Goal: Information Seeking & Learning: Learn about a topic

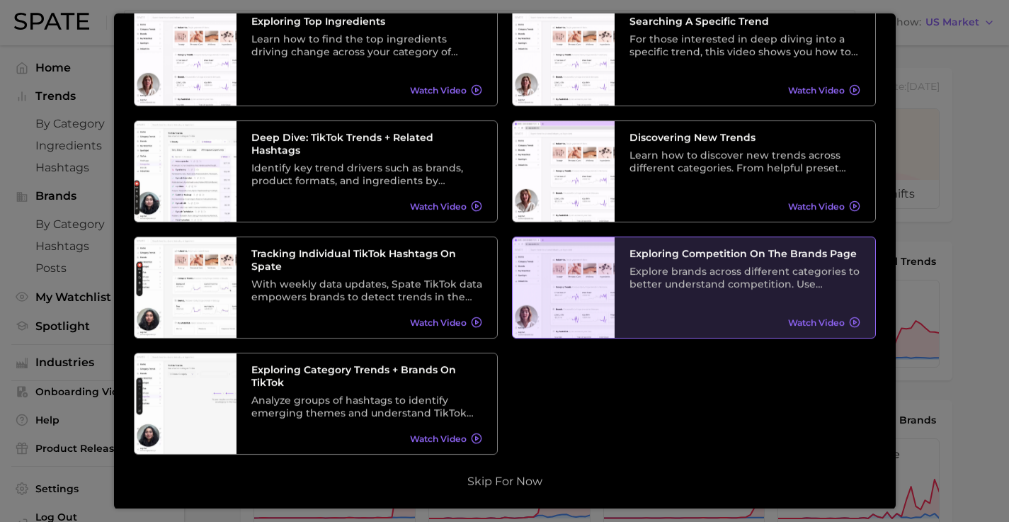
scroll to position [3, 0]
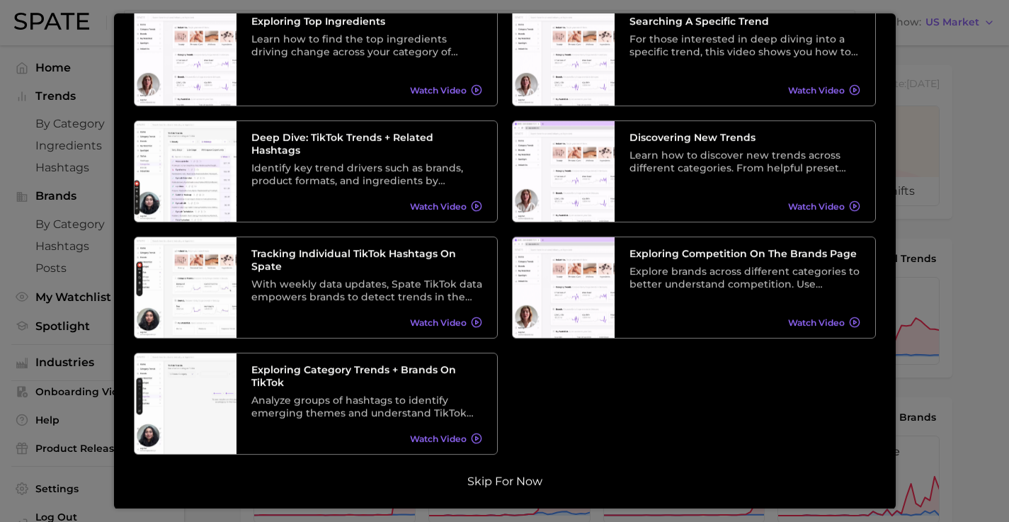
click at [505, 477] on button "Skip for now" at bounding box center [505, 481] width 84 height 14
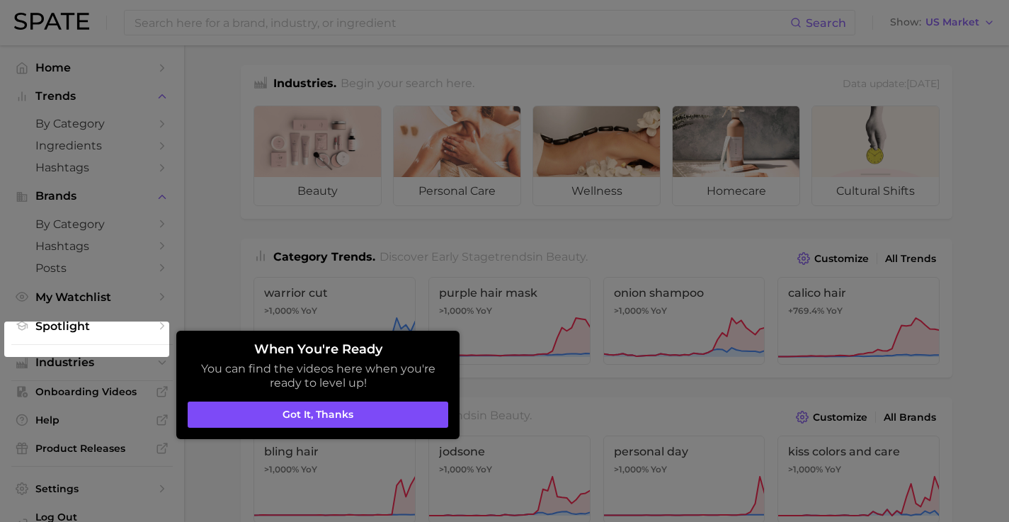
click at [394, 425] on button "Got it, thanks" at bounding box center [318, 414] width 260 height 27
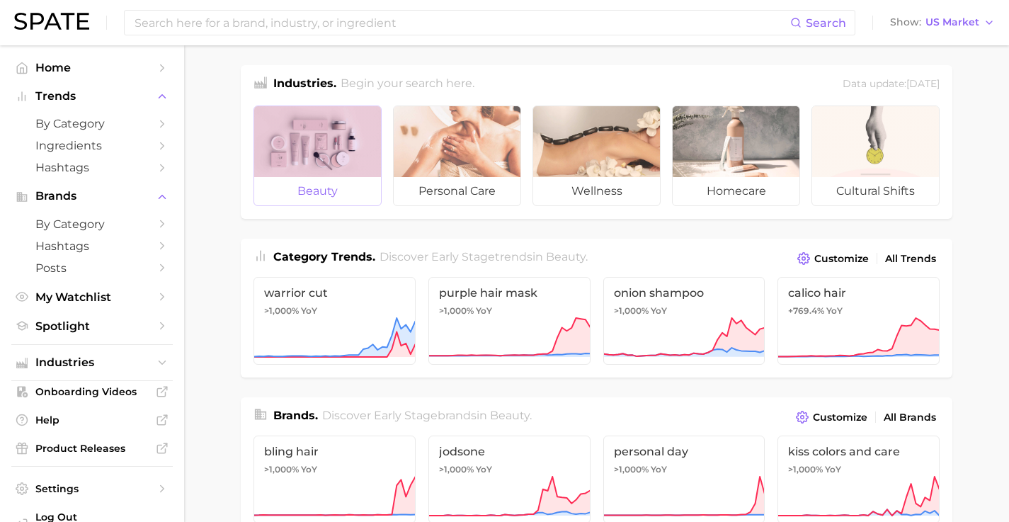
drag, startPoint x: 338, startPoint y: 176, endPoint x: 314, endPoint y: 183, distance: 25.1
click at [314, 183] on link "beauty" at bounding box center [317, 155] width 128 height 101
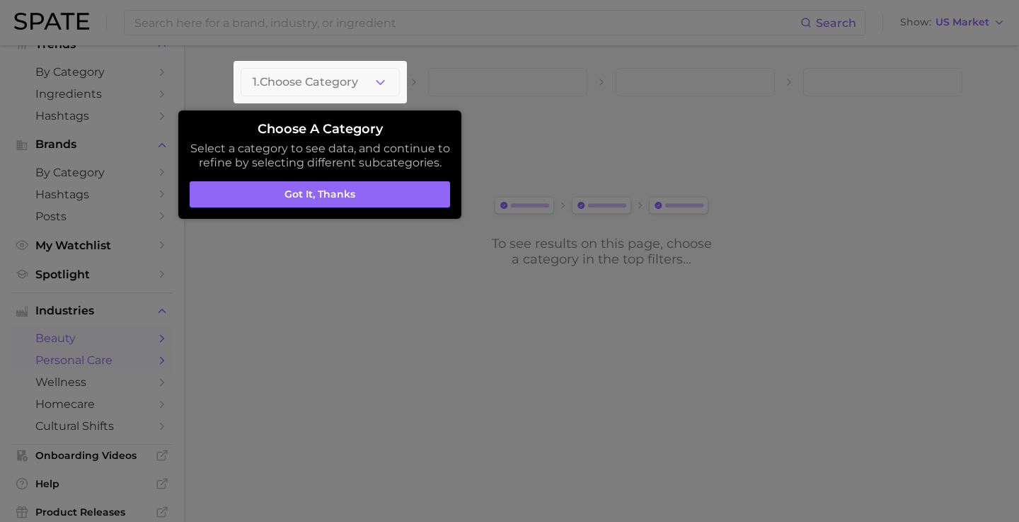
scroll to position [93, 0]
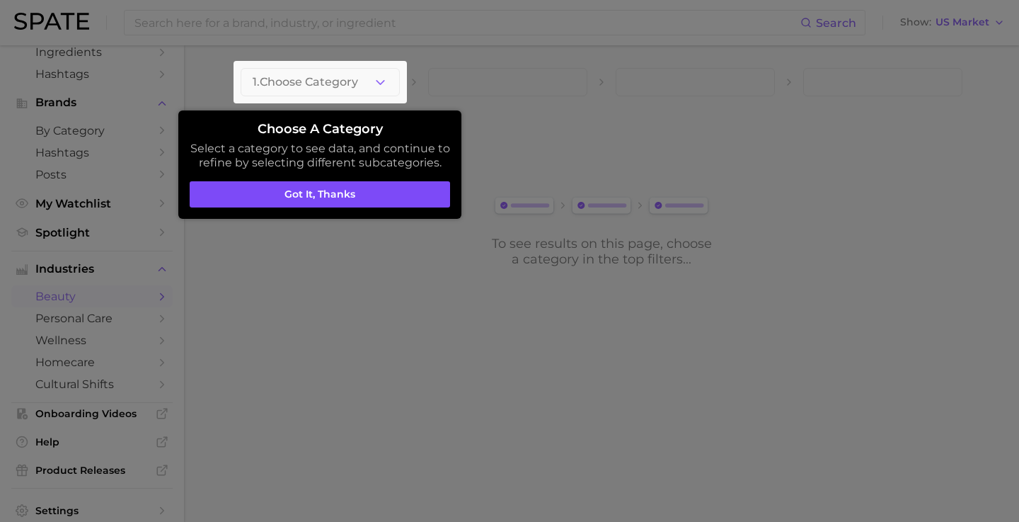
click at [348, 200] on button "Got it, thanks" at bounding box center [320, 194] width 260 height 27
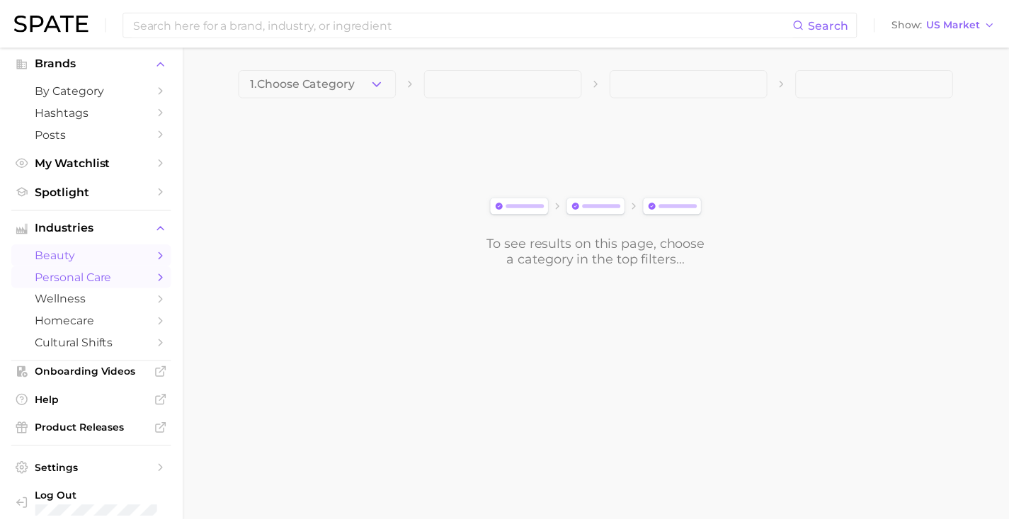
scroll to position [132, 0]
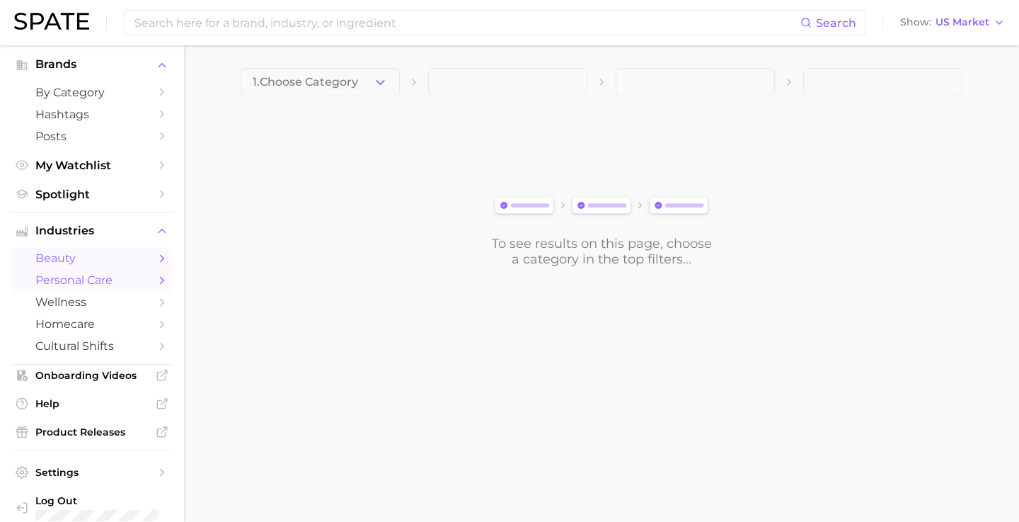
click at [96, 273] on span "personal care" at bounding box center [91, 279] width 113 height 13
click at [97, 251] on span "beauty" at bounding box center [91, 257] width 113 height 13
click at [111, 253] on span "beauty" at bounding box center [91, 257] width 113 height 13
click at [127, 86] on span "by Category" at bounding box center [91, 92] width 113 height 13
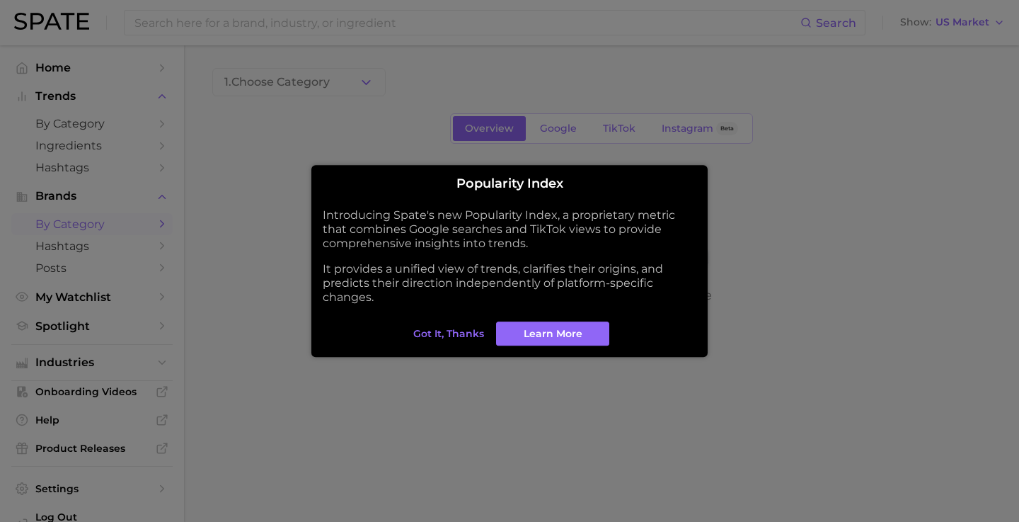
click at [461, 333] on button "Got it, thanks" at bounding box center [449, 333] width 78 height 24
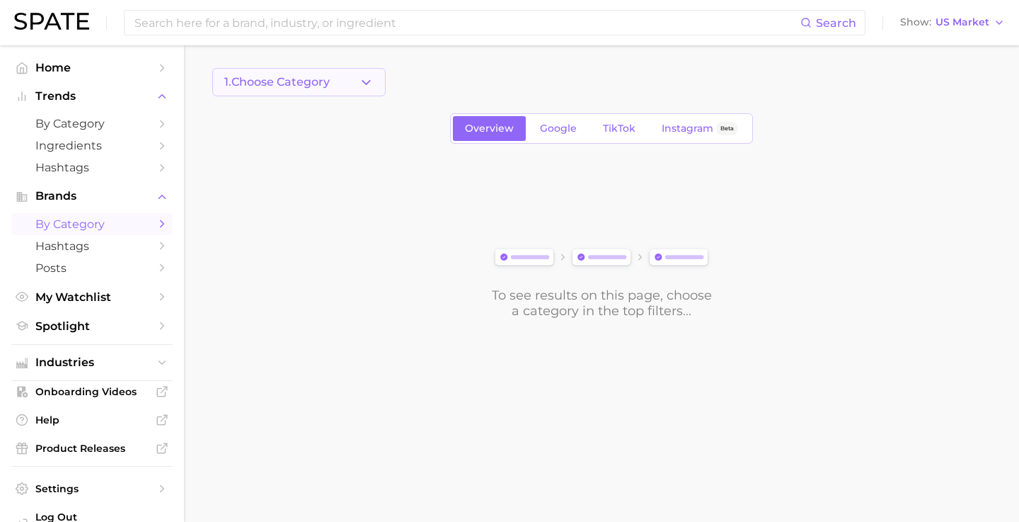
click at [367, 88] on icon "button" at bounding box center [366, 82] width 15 height 15
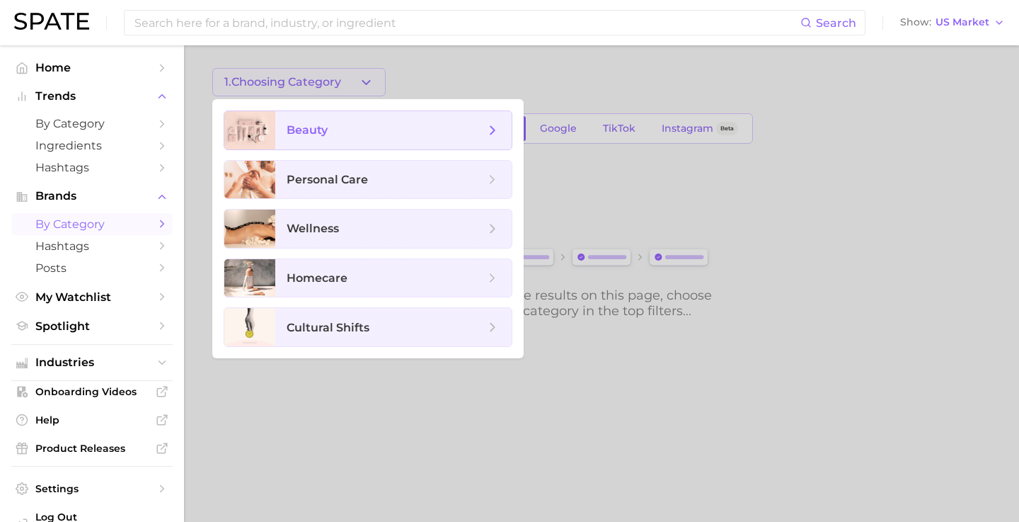
click at [346, 139] on span "beauty" at bounding box center [393, 130] width 236 height 38
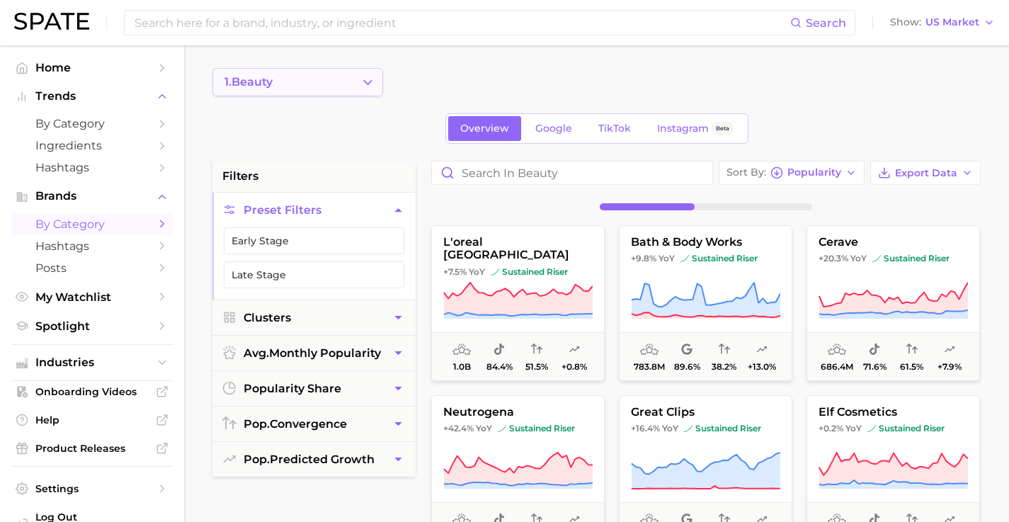
click at [367, 80] on icon "Change Category" at bounding box center [367, 82] width 15 height 15
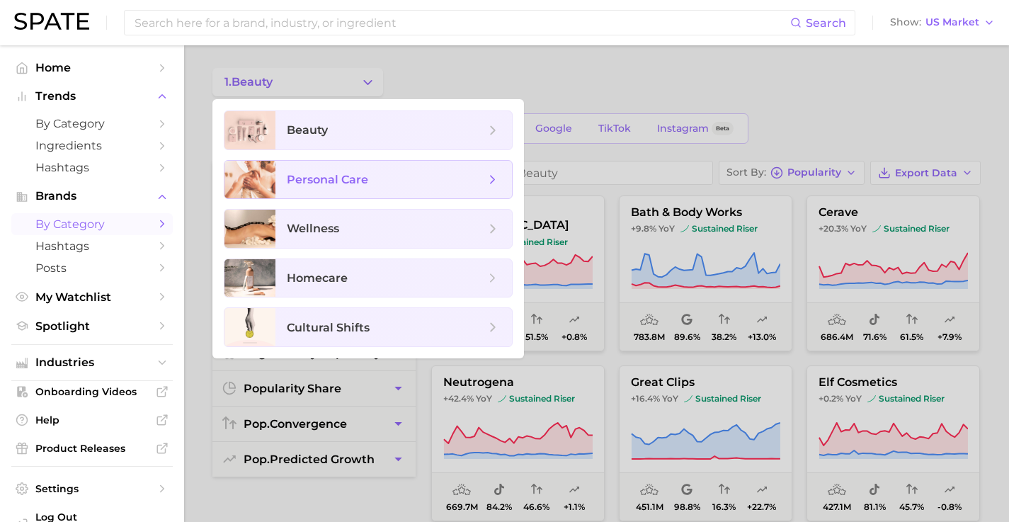
click at [336, 166] on span "personal care" at bounding box center [393, 180] width 236 height 38
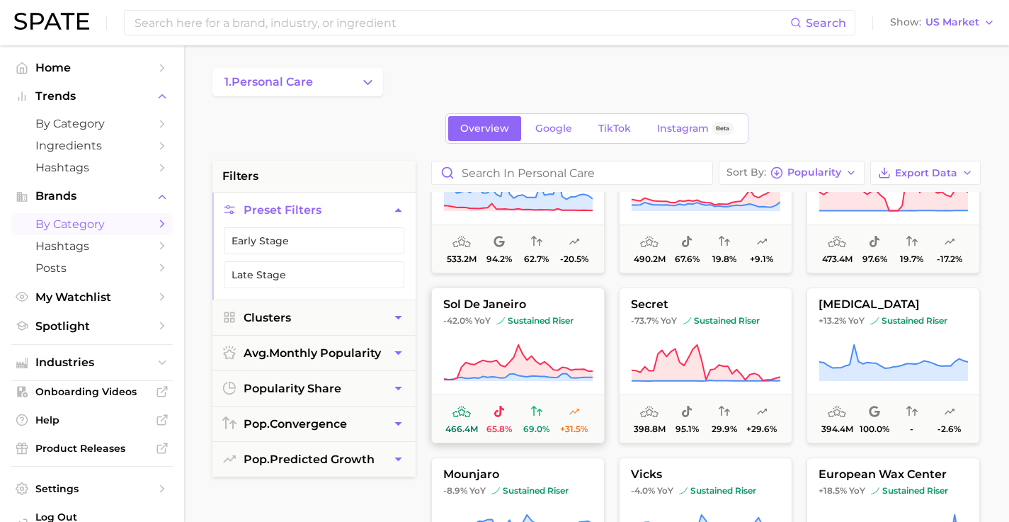
scroll to position [946, 0]
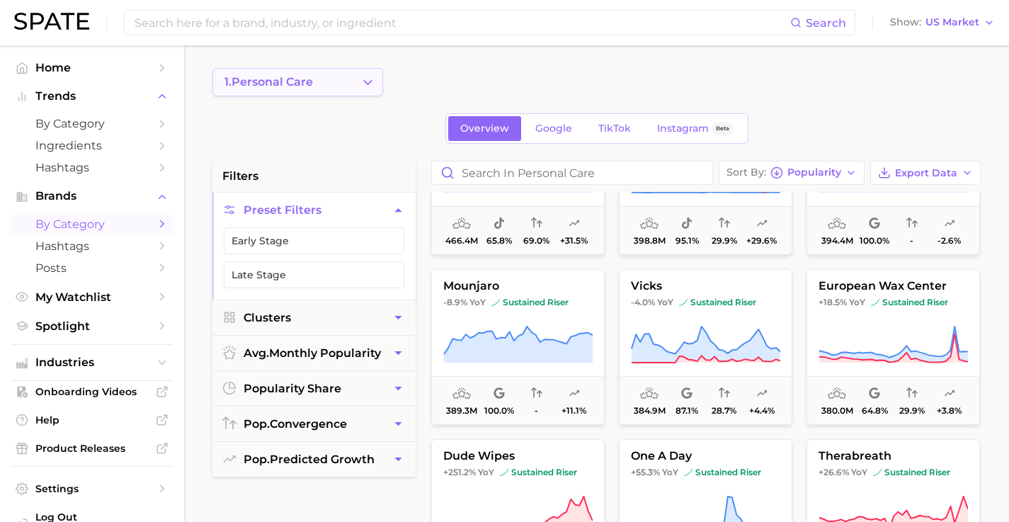
click at [369, 84] on icon "Change Category" at bounding box center [367, 82] width 15 height 15
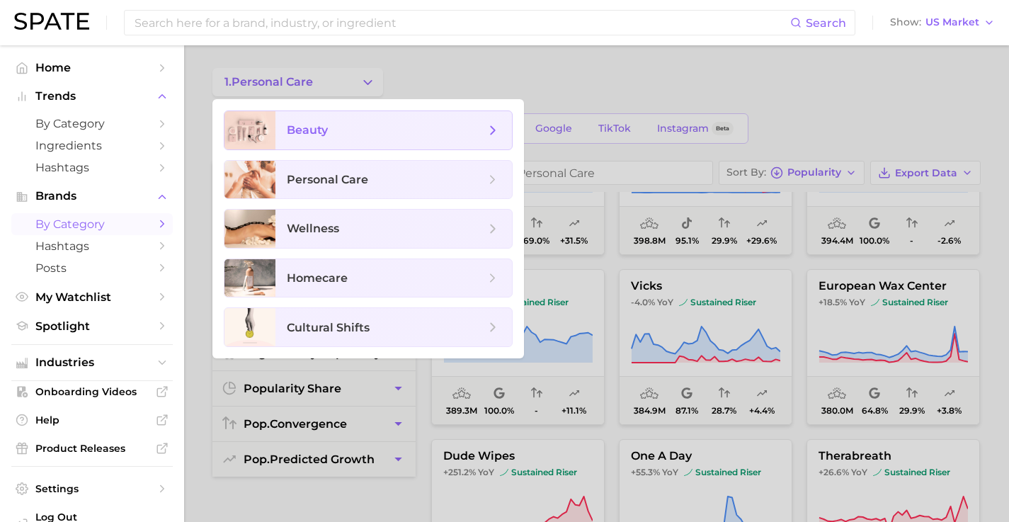
click at [348, 118] on span "beauty" at bounding box center [393, 130] width 236 height 38
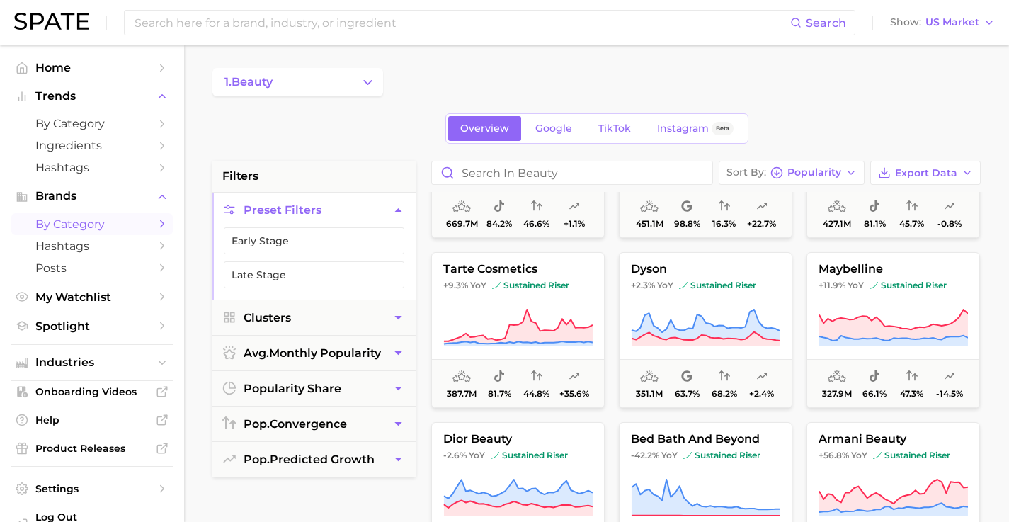
scroll to position [341, 0]
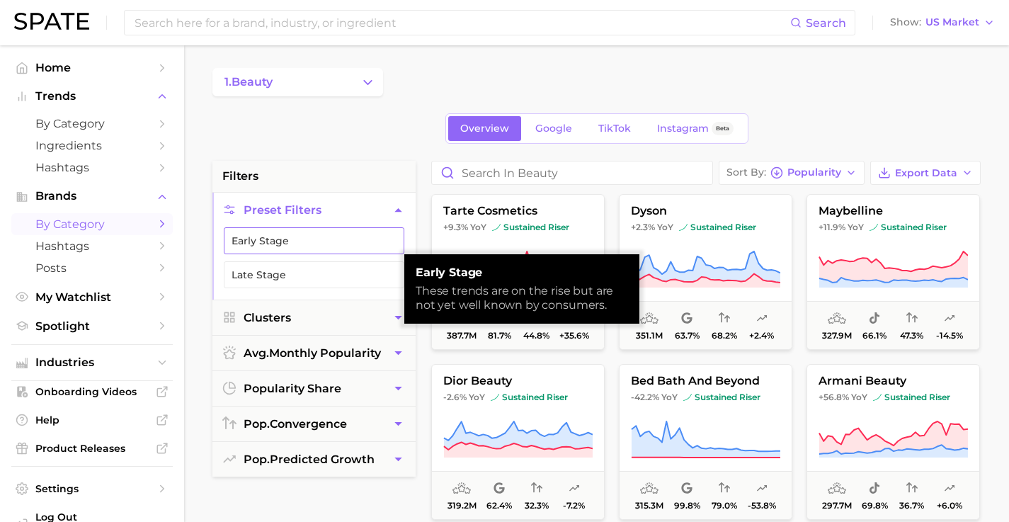
click at [354, 239] on button "Early Stage" at bounding box center [314, 240] width 180 height 27
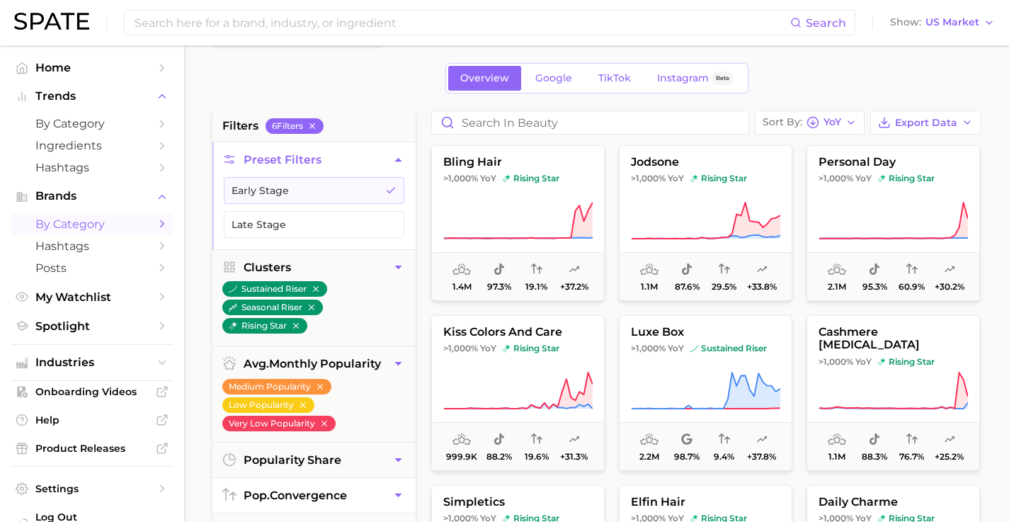
scroll to position [122, 0]
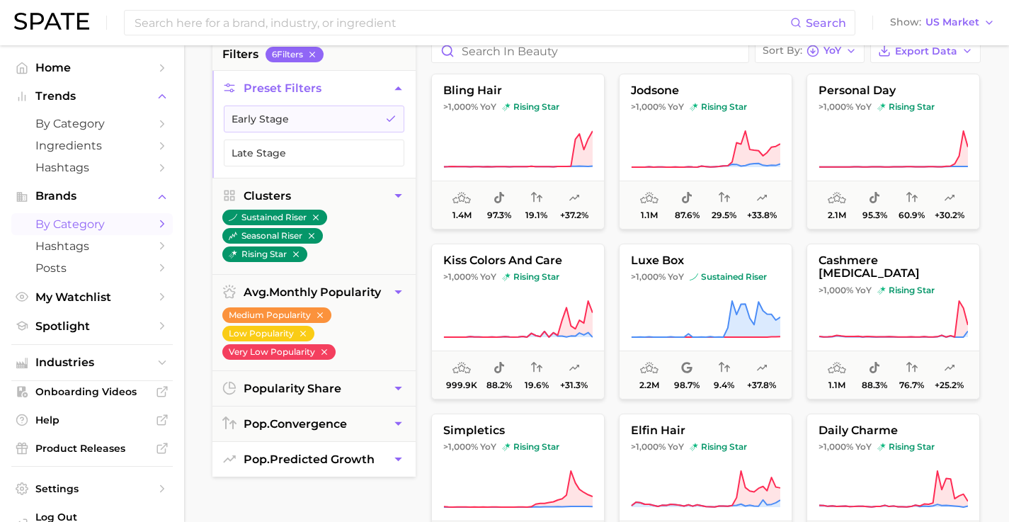
click at [374, 442] on button "pop. predicted growth" at bounding box center [313, 459] width 203 height 35
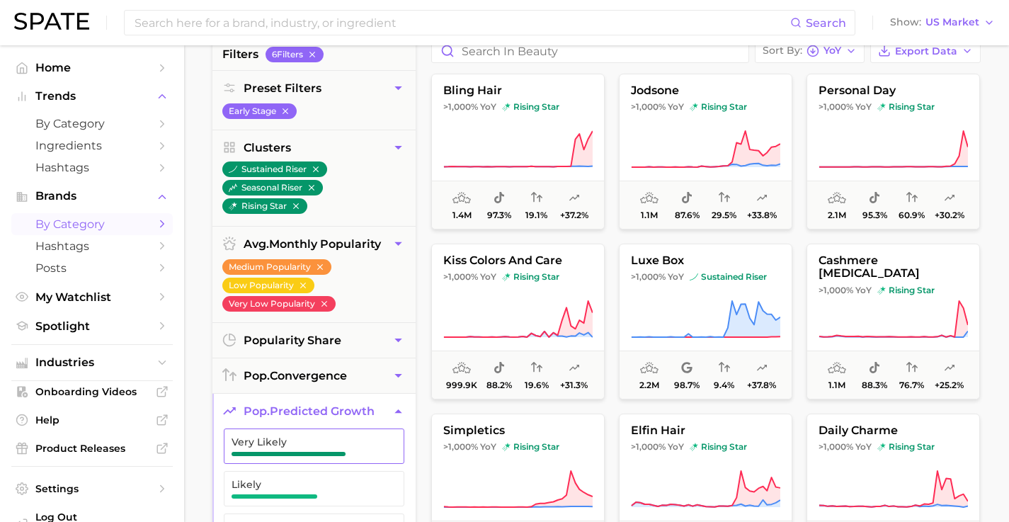
click at [367, 436] on span "Very Likely" at bounding box center [302, 446] width 142 height 20
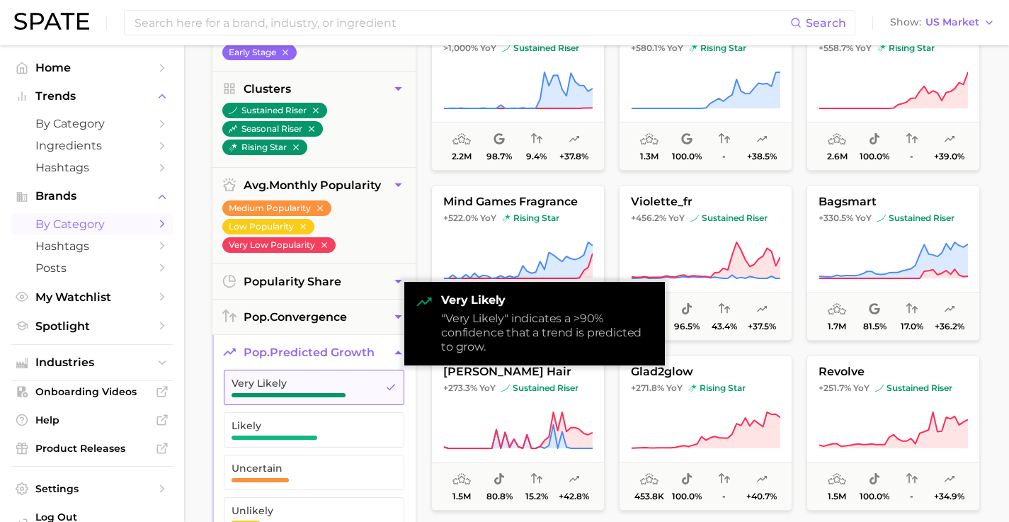
scroll to position [222, 0]
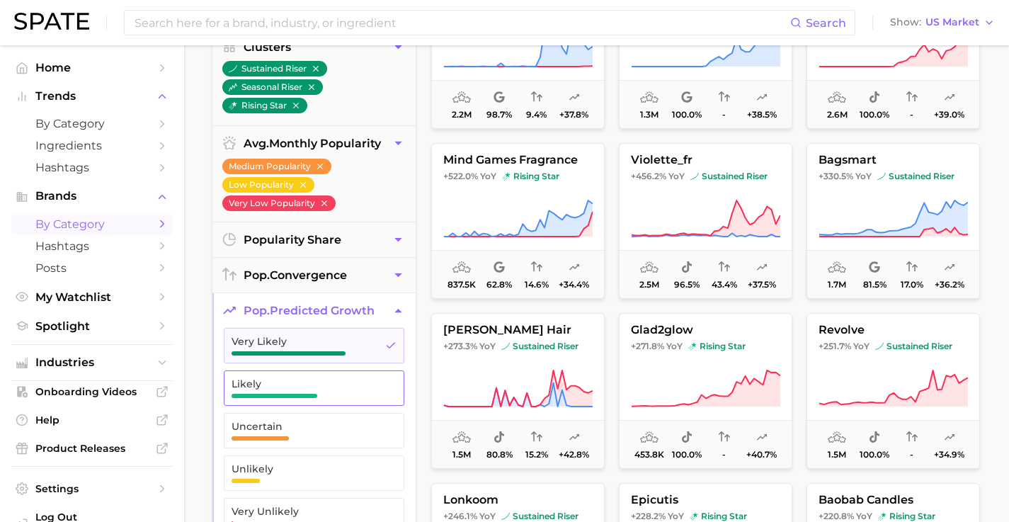
click at [352, 379] on button "Likely" at bounding box center [314, 387] width 180 height 35
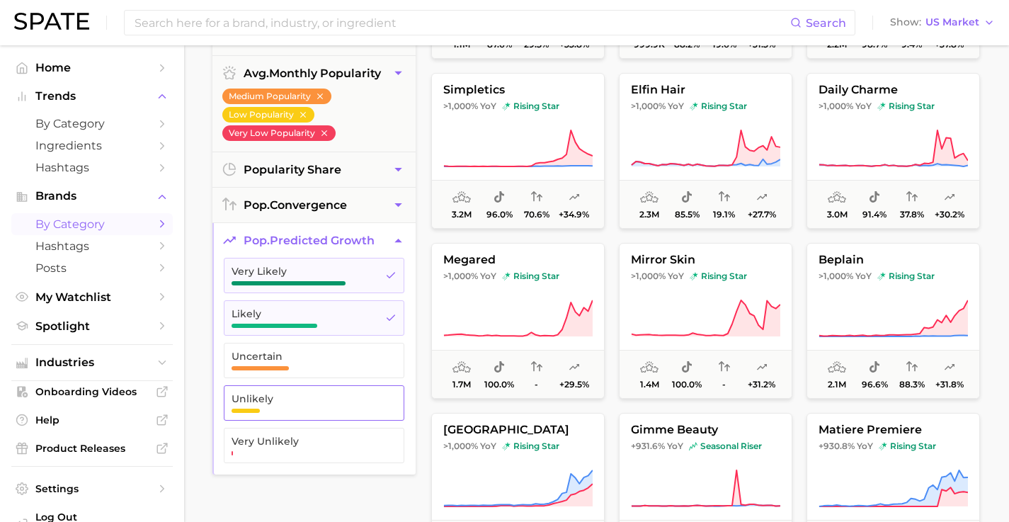
scroll to position [404, 0]
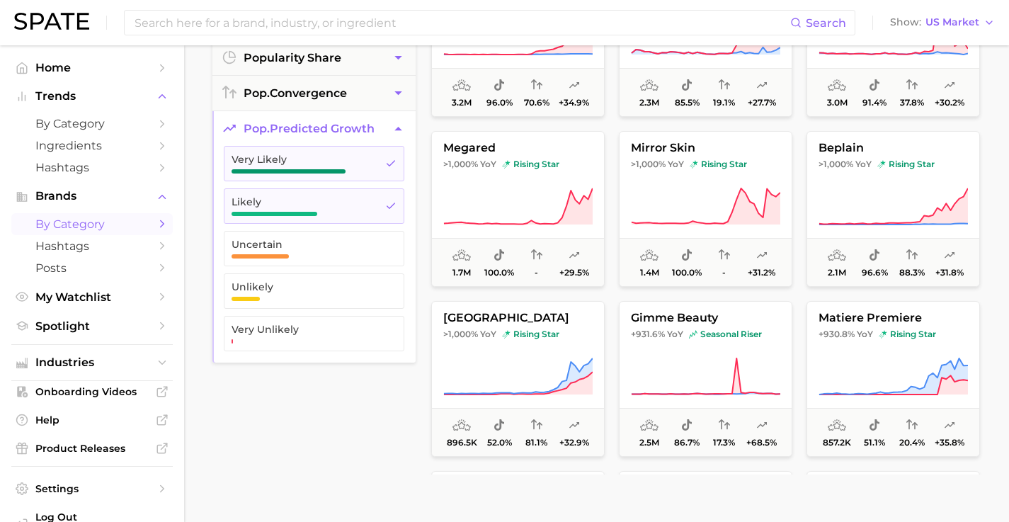
click at [335, 376] on div "filters 8 Filter s Preset Filters Early Stage Clusters sustained riser seasonal…" at bounding box center [313, 116] width 203 height 718
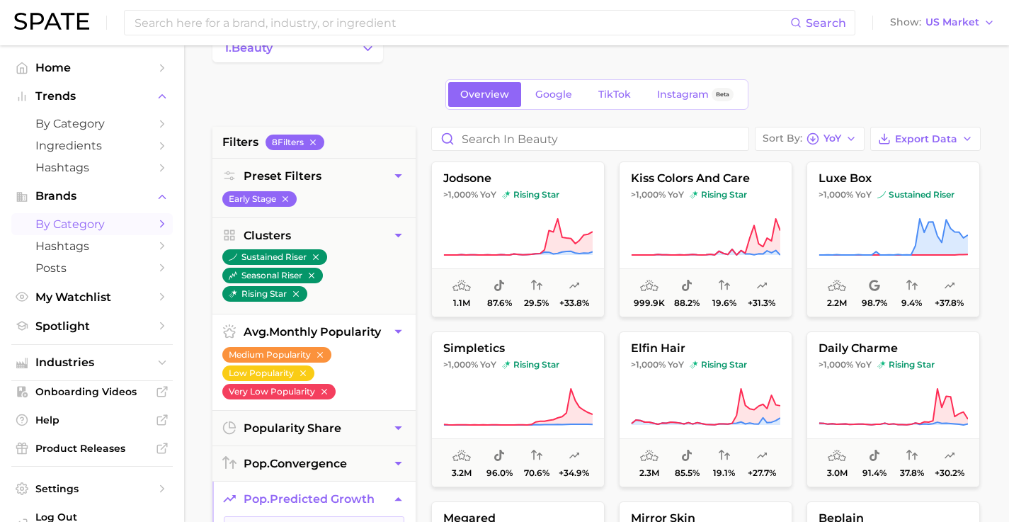
scroll to position [62, 0]
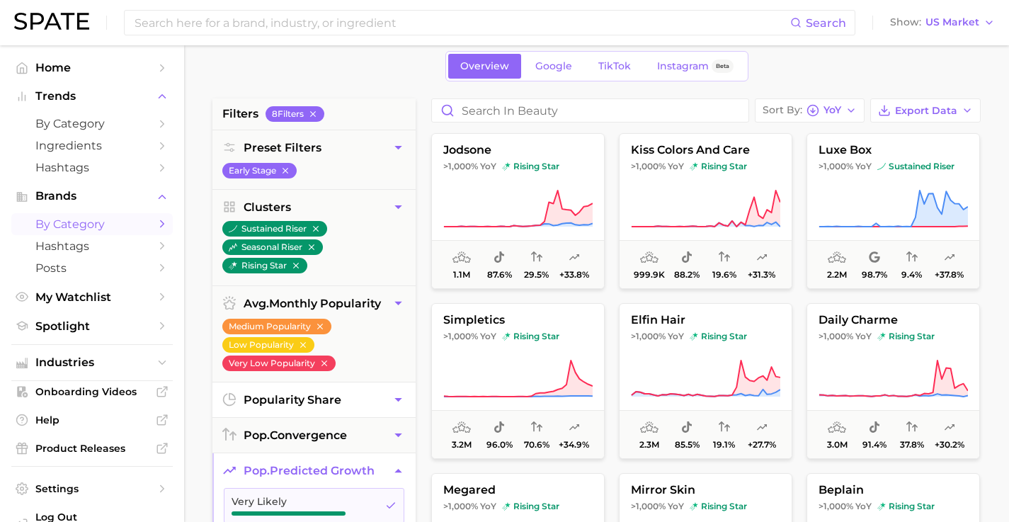
click at [379, 391] on button "popularity share" at bounding box center [313, 399] width 203 height 35
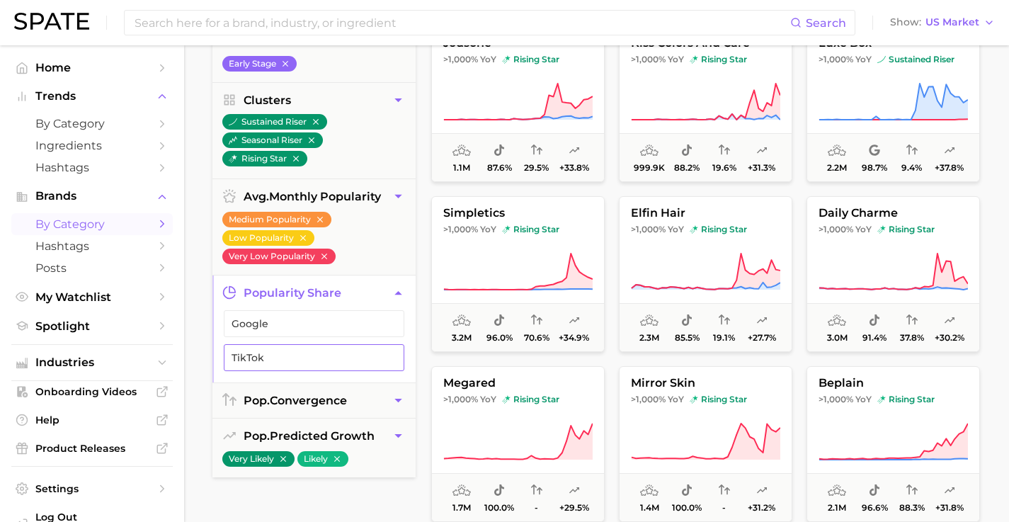
scroll to position [211, 0]
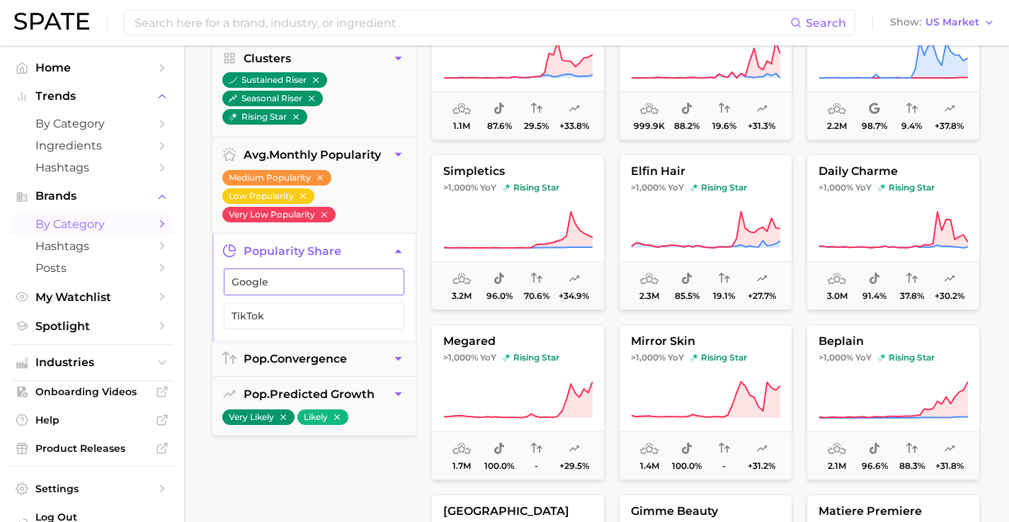
click at [360, 270] on button "Google" at bounding box center [314, 281] width 180 height 27
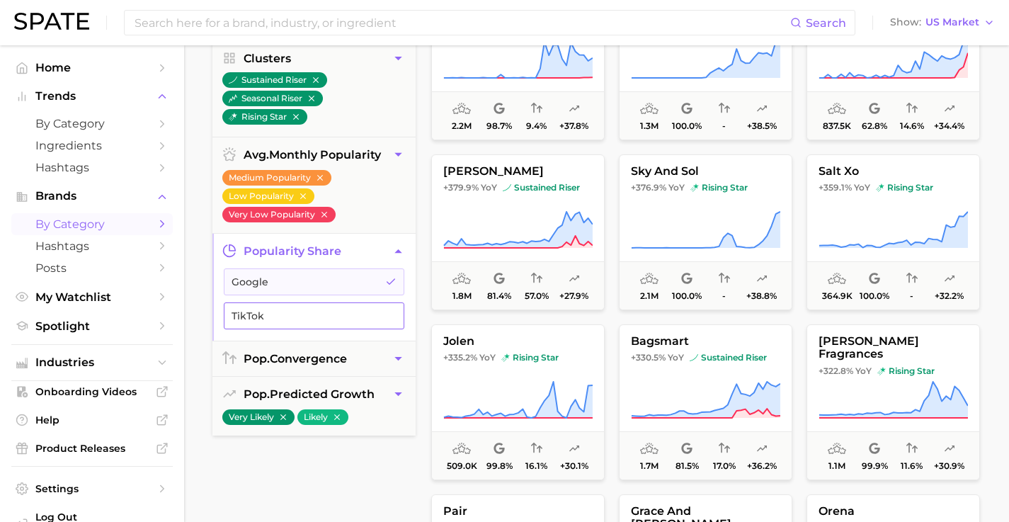
click at [355, 310] on span "TikTok" at bounding box center [302, 315] width 142 height 11
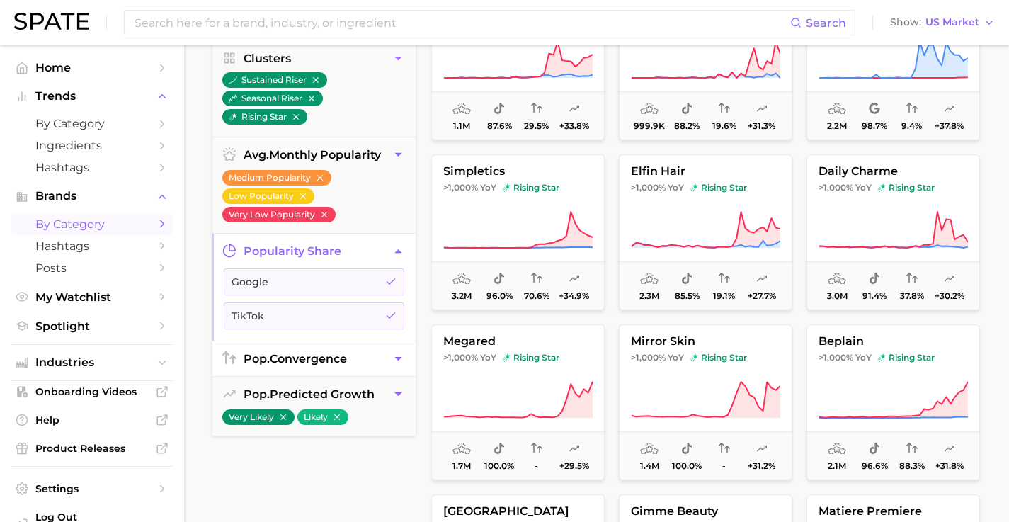
click at [389, 341] on button "pop. convergence" at bounding box center [313, 358] width 203 height 35
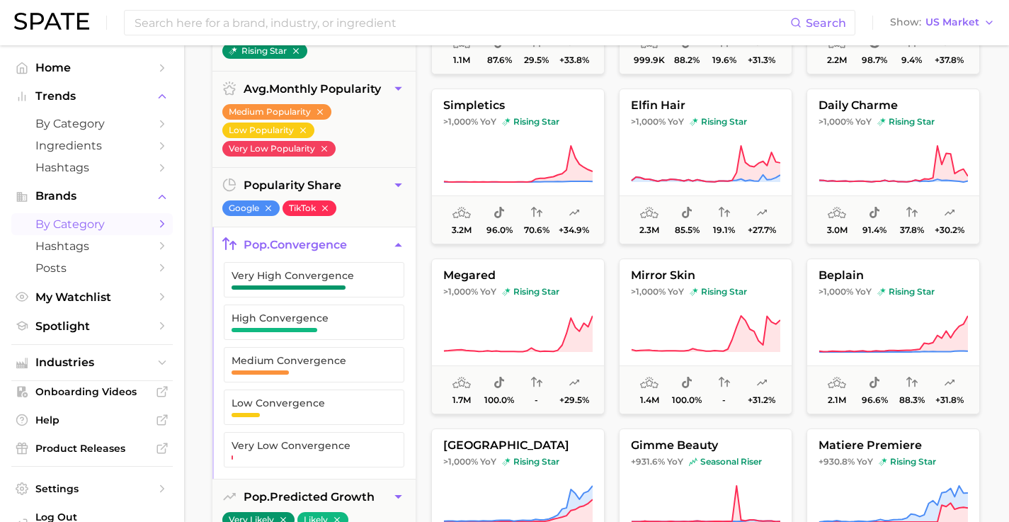
scroll to position [323, 0]
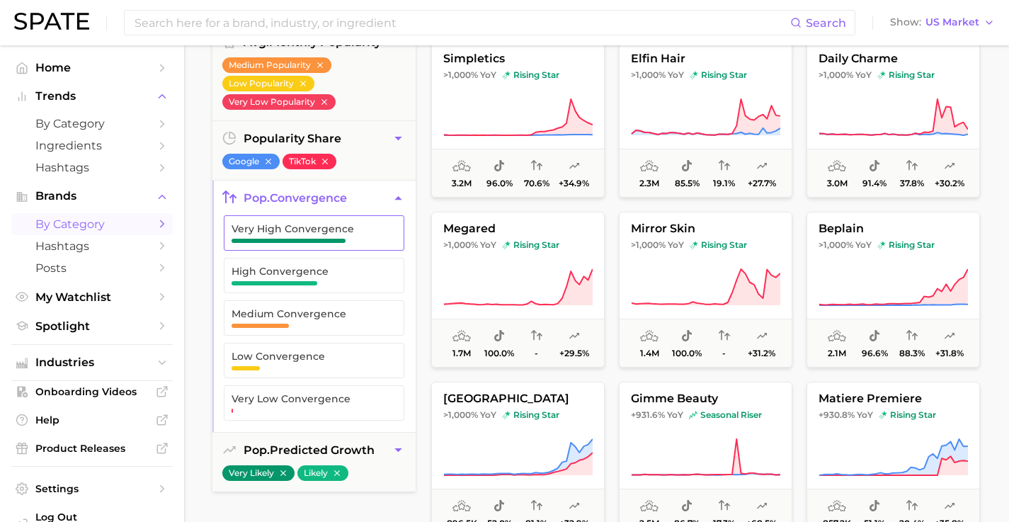
click at [354, 228] on button "Very High Convergence" at bounding box center [314, 232] width 180 height 35
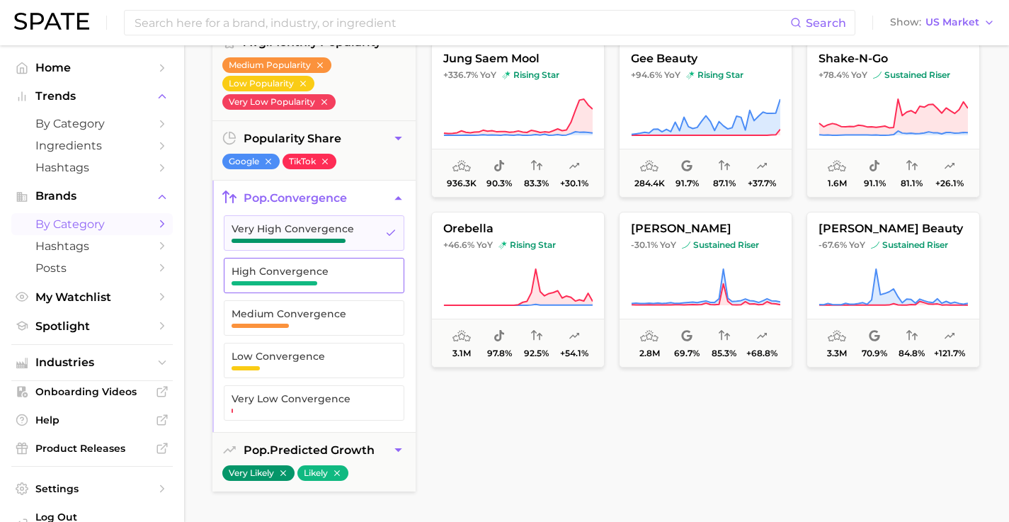
click at [352, 258] on button "High Convergence" at bounding box center [314, 275] width 180 height 35
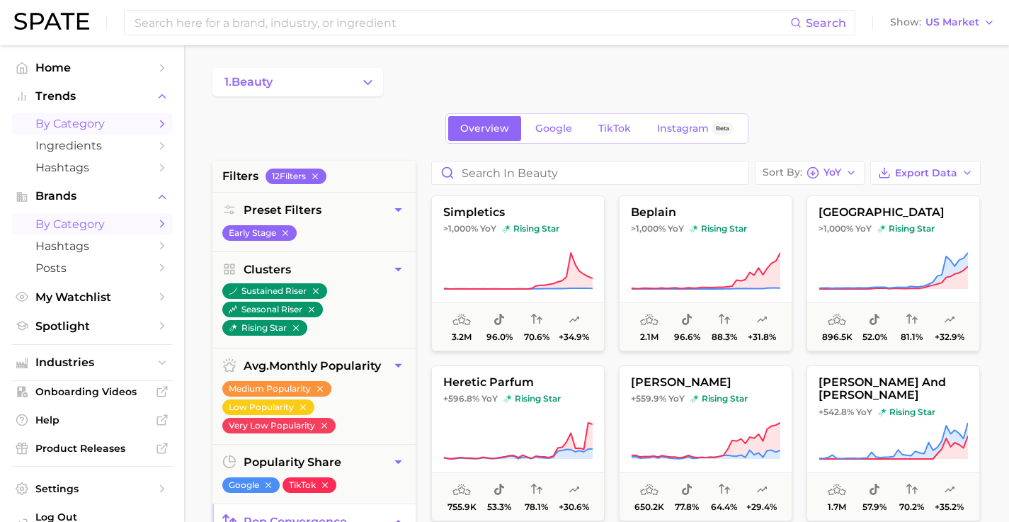
click at [90, 120] on span "by Category" at bounding box center [91, 123] width 113 height 13
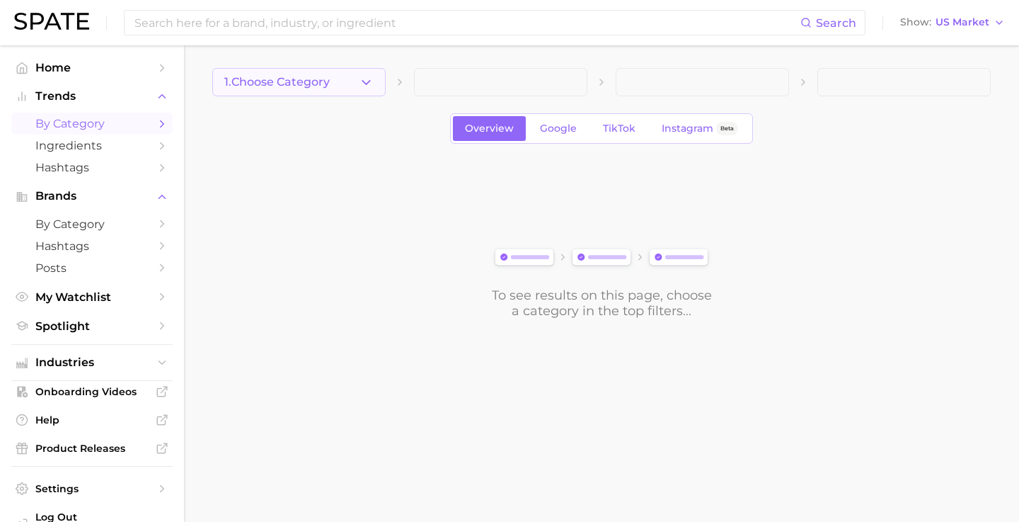
click at [378, 81] on button "1. Choose Category" at bounding box center [298, 82] width 173 height 28
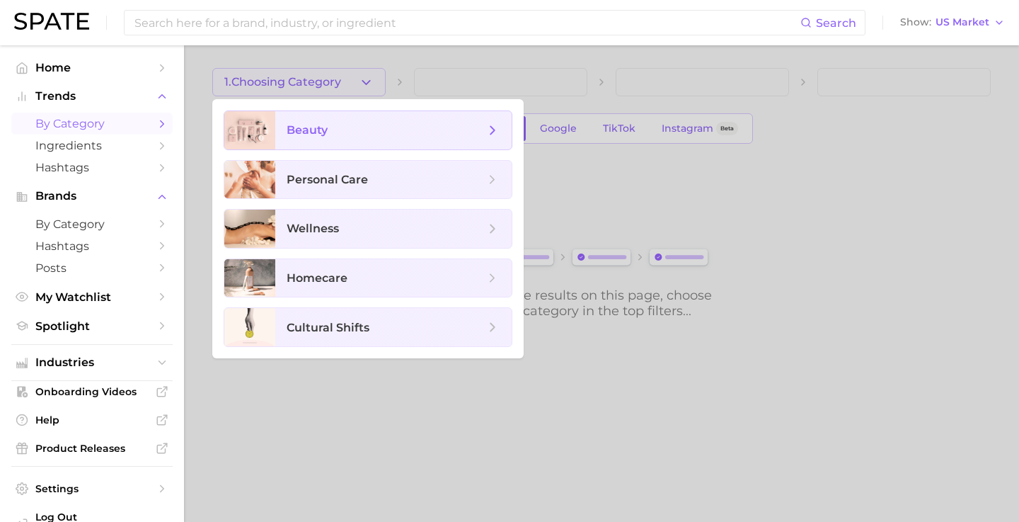
click at [381, 130] on span "beauty" at bounding box center [386, 130] width 198 height 16
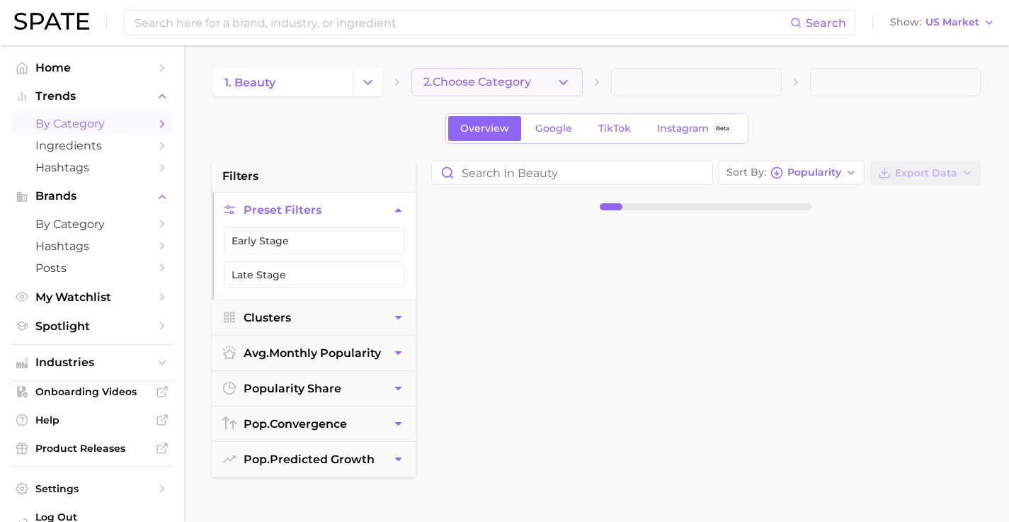
click at [569, 81] on icon "button" at bounding box center [563, 82] width 15 height 15
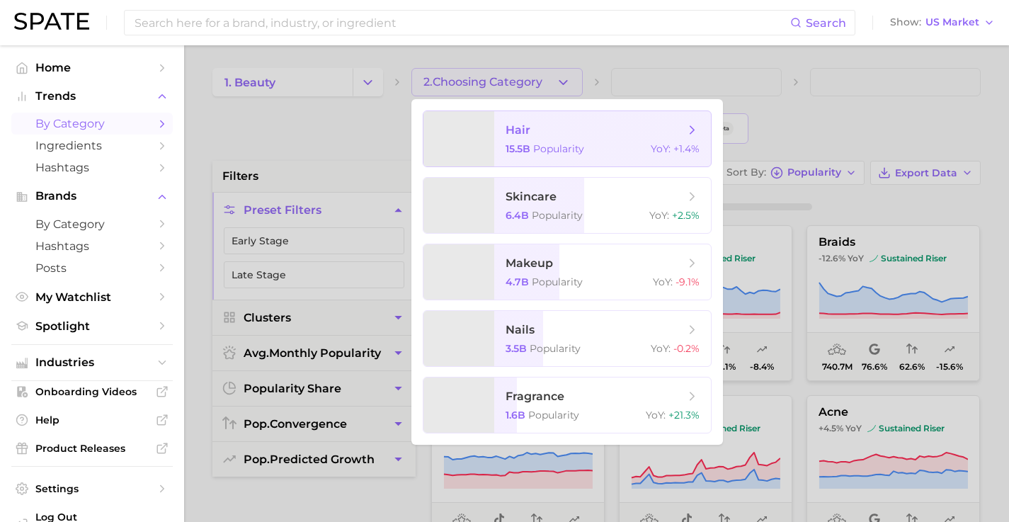
click at [566, 140] on span "hair 15.5b Popularity YoY : +1.4%" at bounding box center [602, 138] width 217 height 55
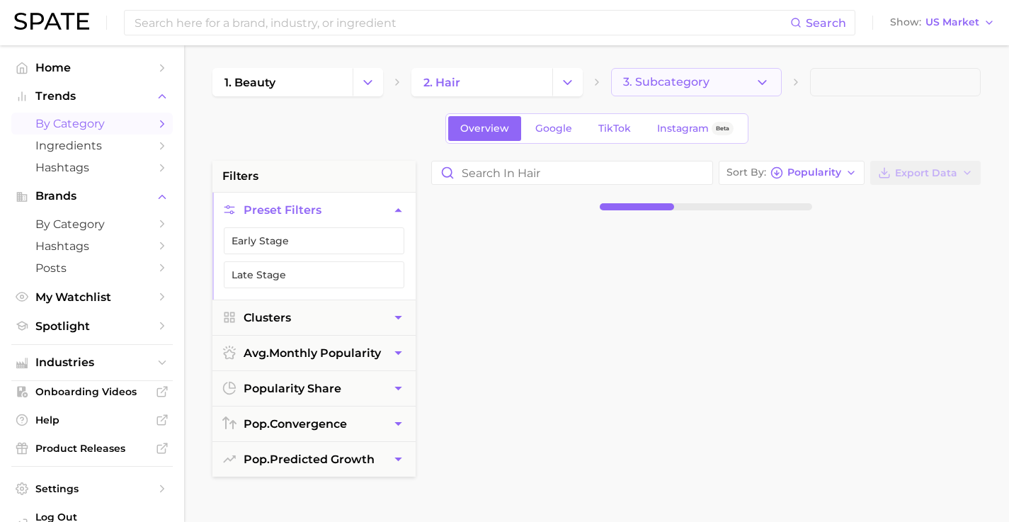
click at [773, 83] on button "3. Subcategory" at bounding box center [696, 82] width 171 height 28
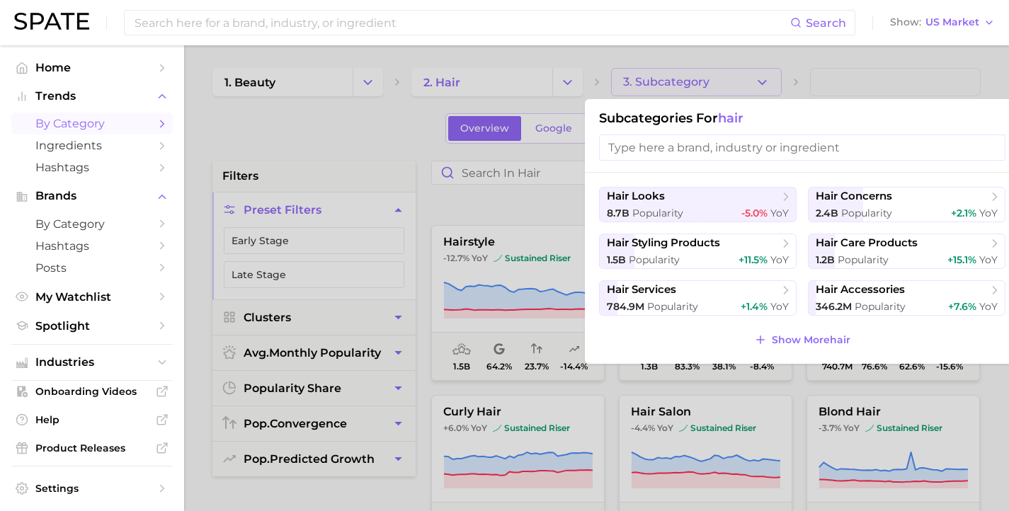
click at [339, 232] on div at bounding box center [504, 255] width 1009 height 511
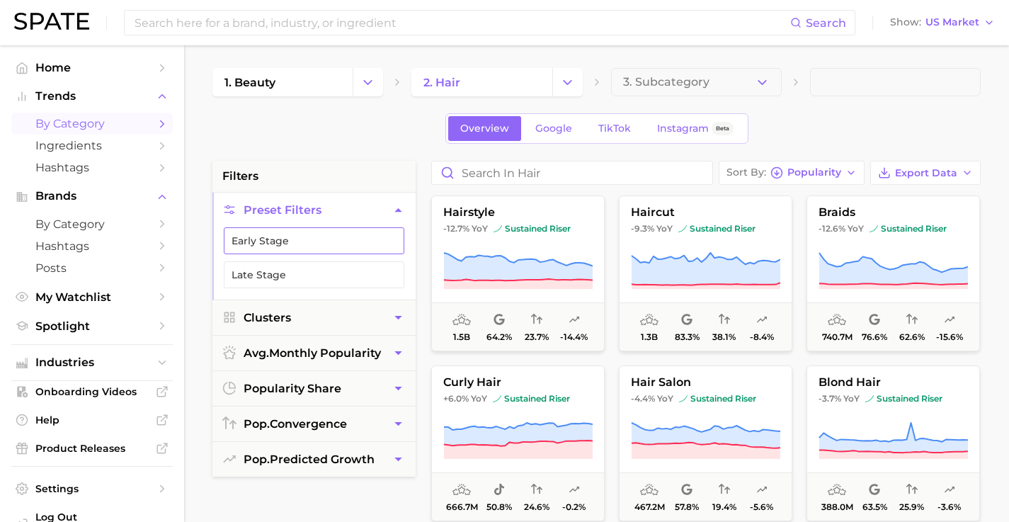
click at [285, 241] on button "Early Stage" at bounding box center [314, 240] width 180 height 27
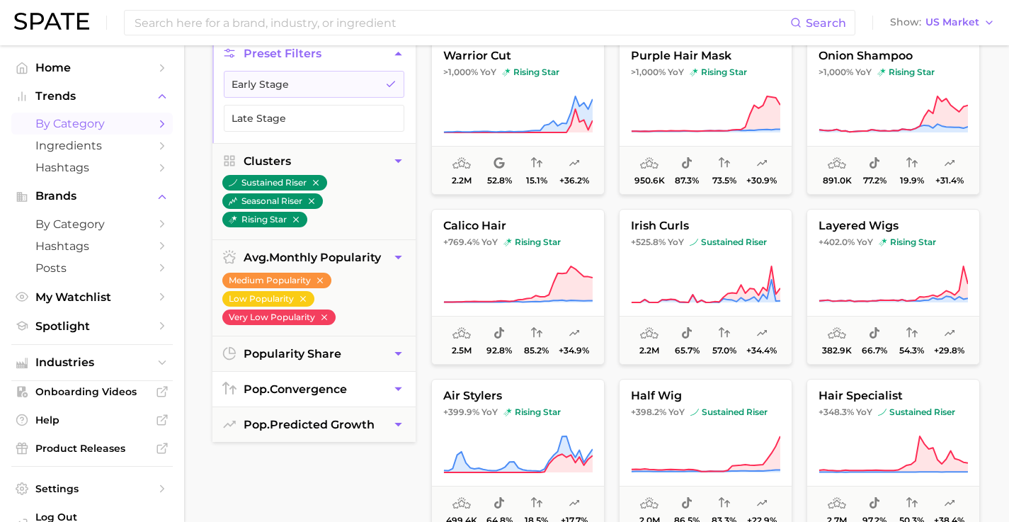
scroll to position [233, 0]
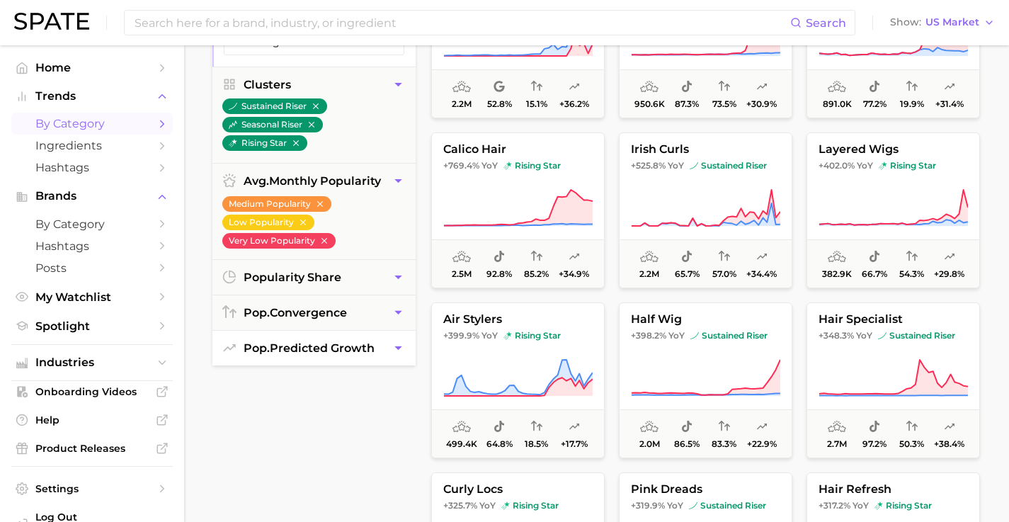
click at [328, 341] on span "pop. predicted growth" at bounding box center [308, 347] width 131 height 13
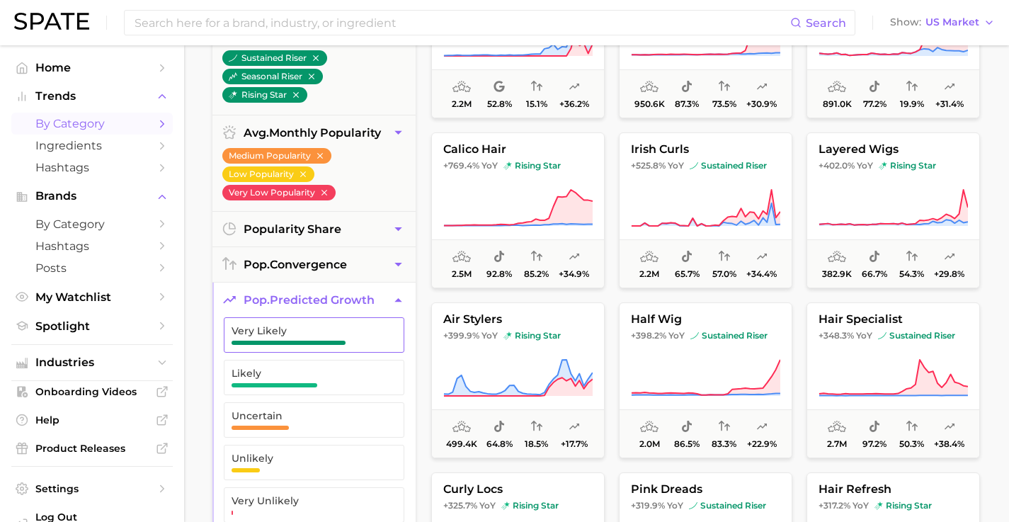
click at [327, 340] on span "button" at bounding box center [288, 342] width 114 height 4
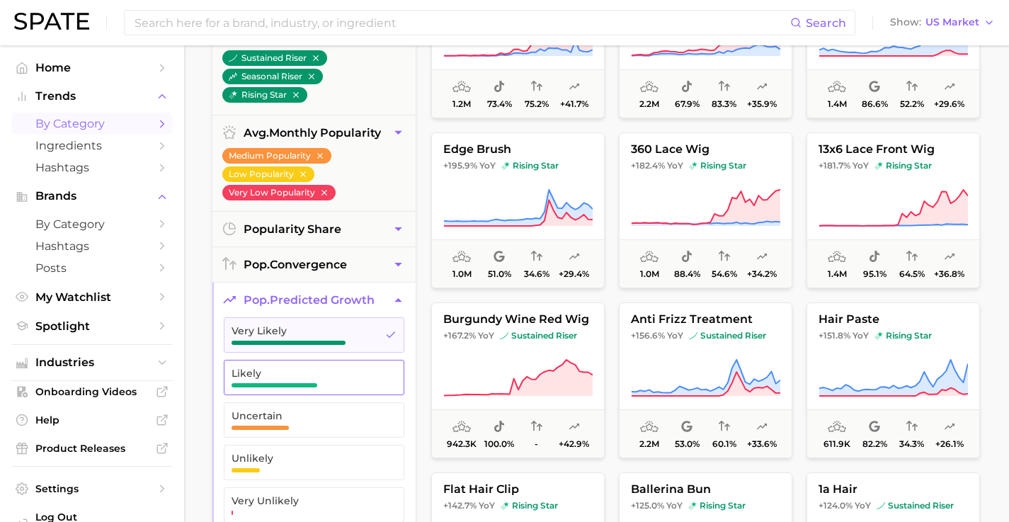
click at [326, 367] on span "Likely" at bounding box center [302, 372] width 142 height 11
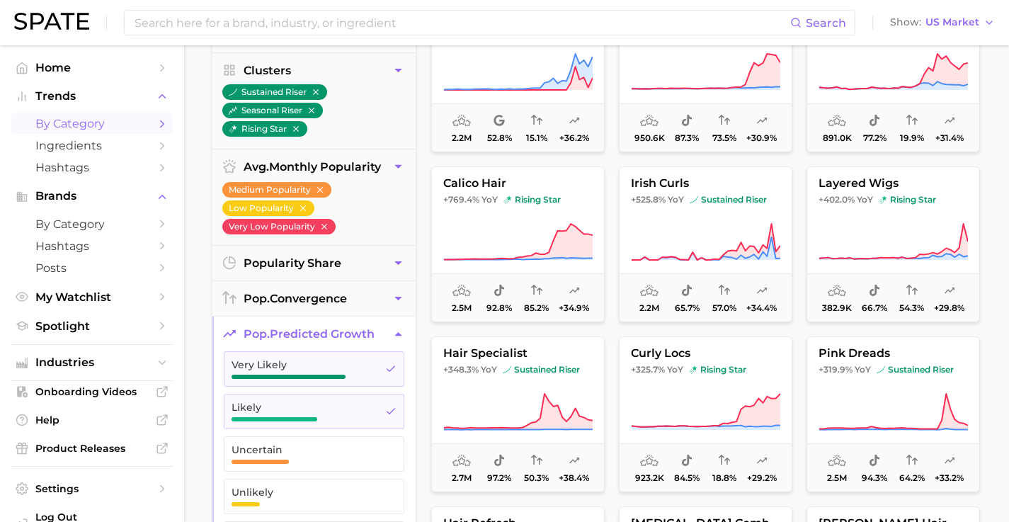
scroll to position [165, 0]
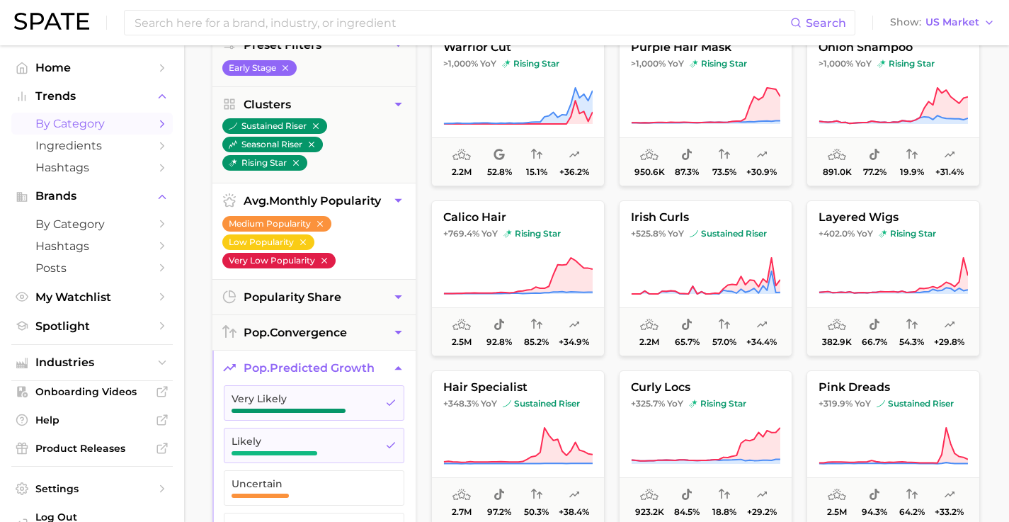
click at [319, 256] on icon "button" at bounding box center [324, 261] width 10 height 10
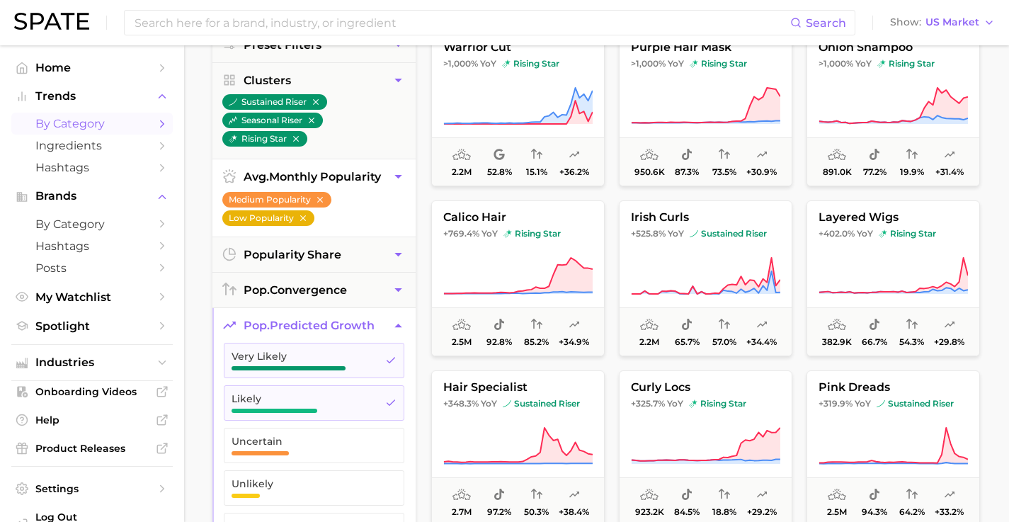
click at [308, 213] on icon "button" at bounding box center [303, 218] width 10 height 10
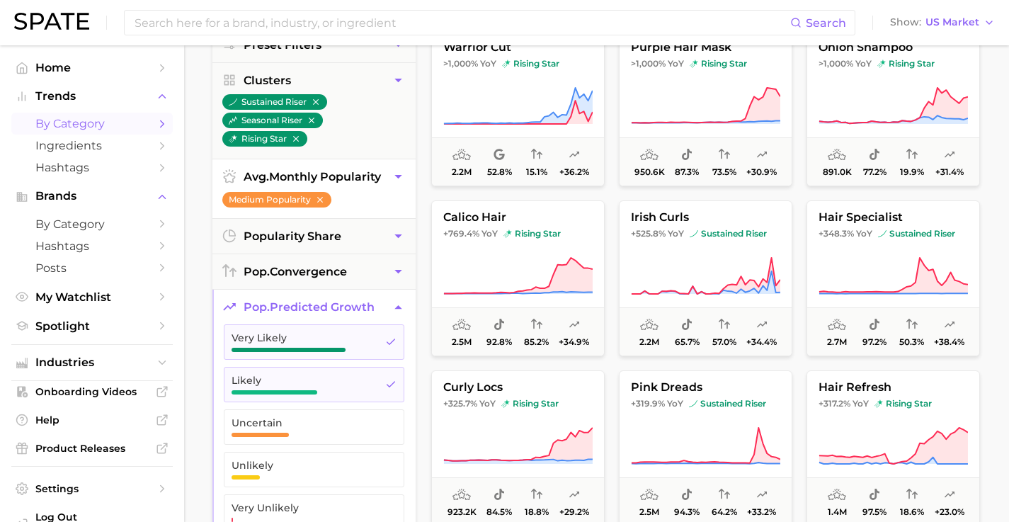
click at [399, 169] on icon "button" at bounding box center [398, 176] width 15 height 15
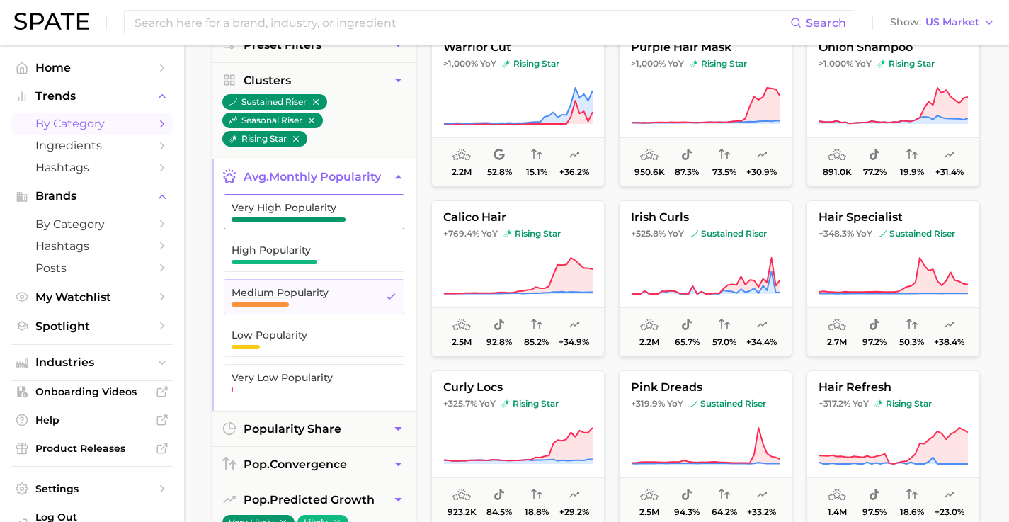
click at [343, 203] on button "Very High Popularity" at bounding box center [314, 211] width 180 height 35
click at [338, 244] on span "High Popularity" at bounding box center [302, 249] width 142 height 11
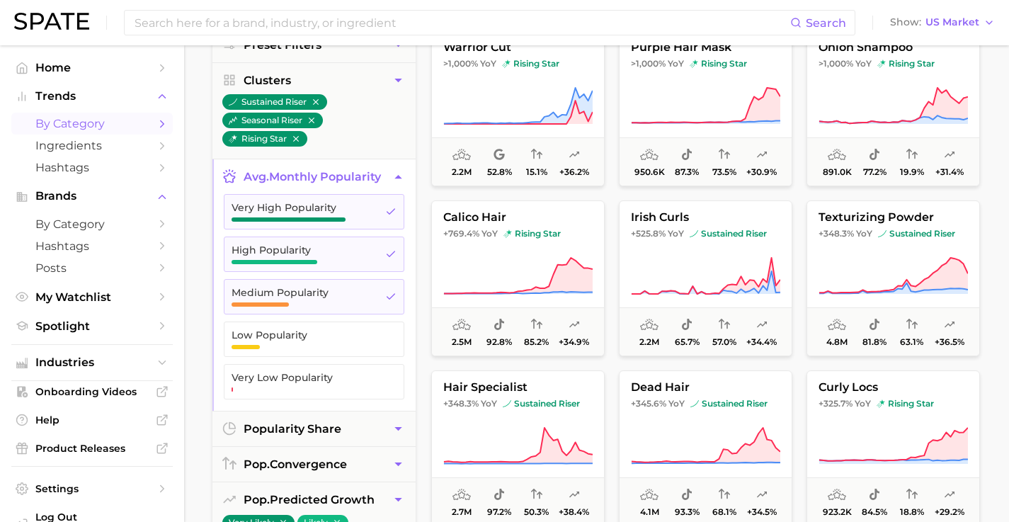
click at [400, 169] on icon "button" at bounding box center [398, 176] width 15 height 15
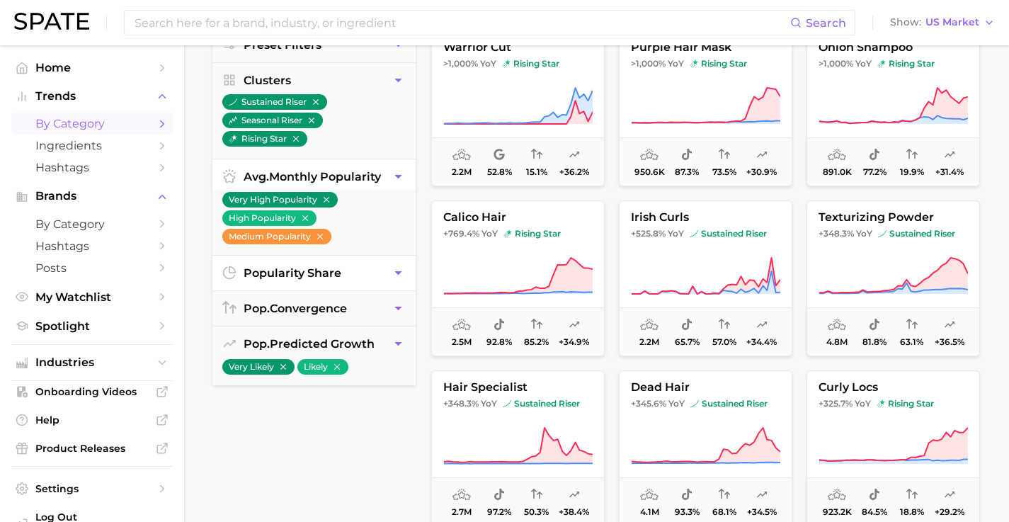
click at [393, 265] on icon "button" at bounding box center [398, 272] width 15 height 15
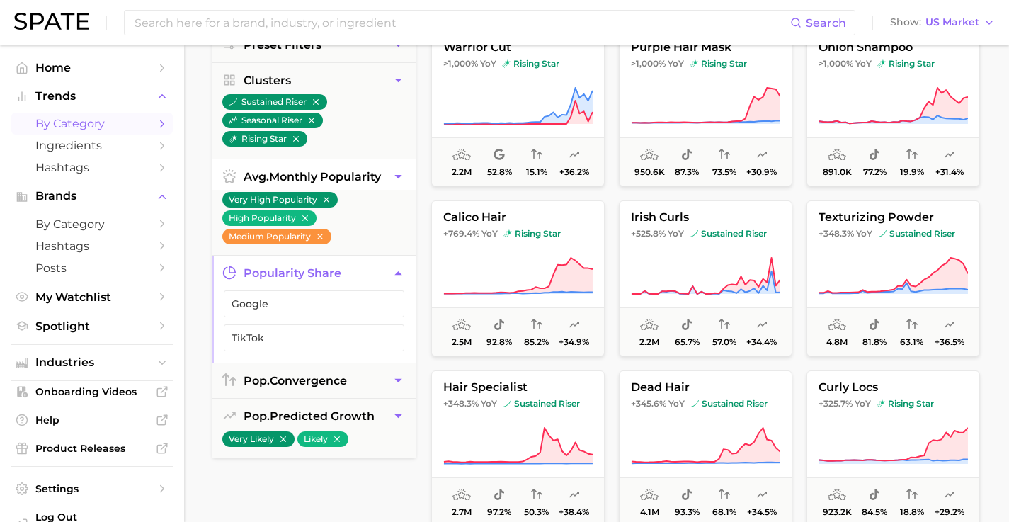
click at [393, 265] on icon "button" at bounding box center [398, 272] width 15 height 15
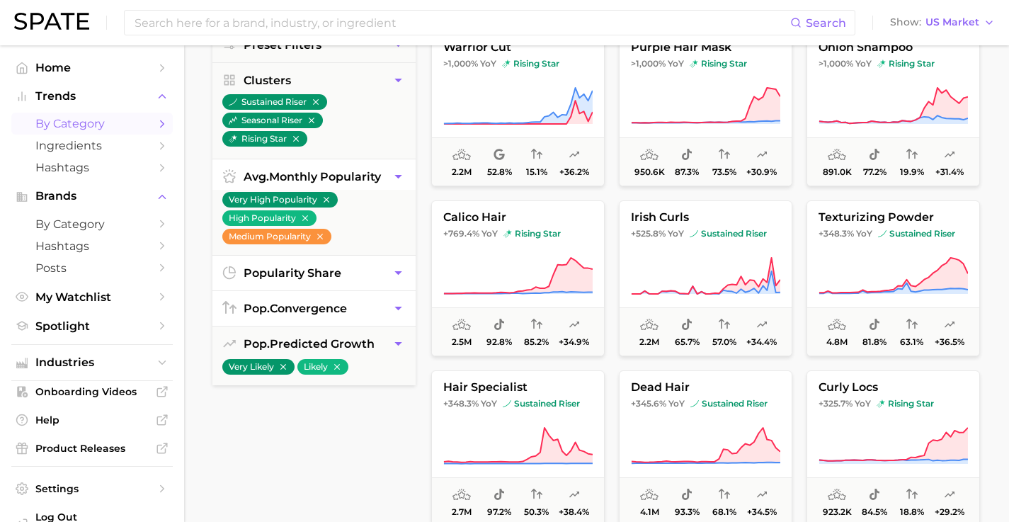
click at [396, 301] on icon "button" at bounding box center [398, 308] width 15 height 15
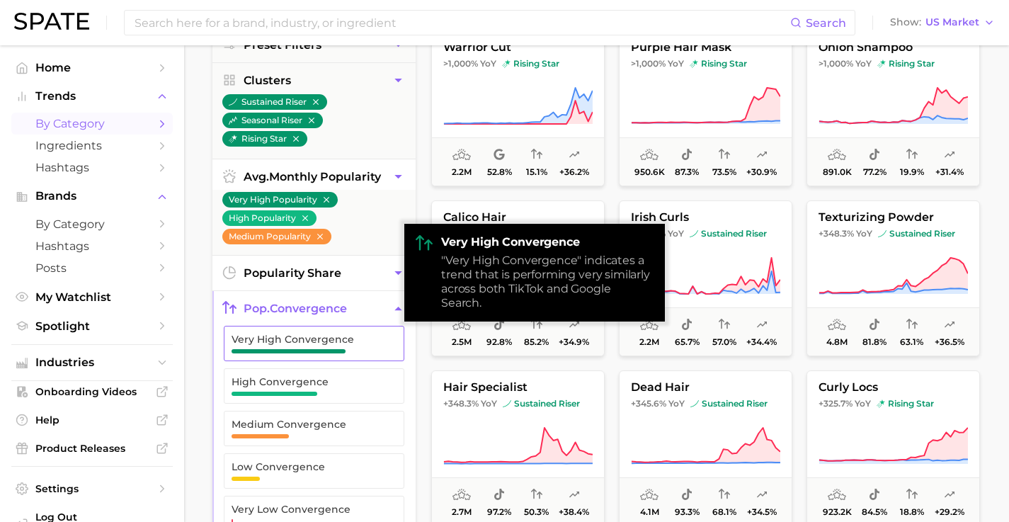
click at [322, 333] on span "Very High Convergence" at bounding box center [302, 338] width 142 height 11
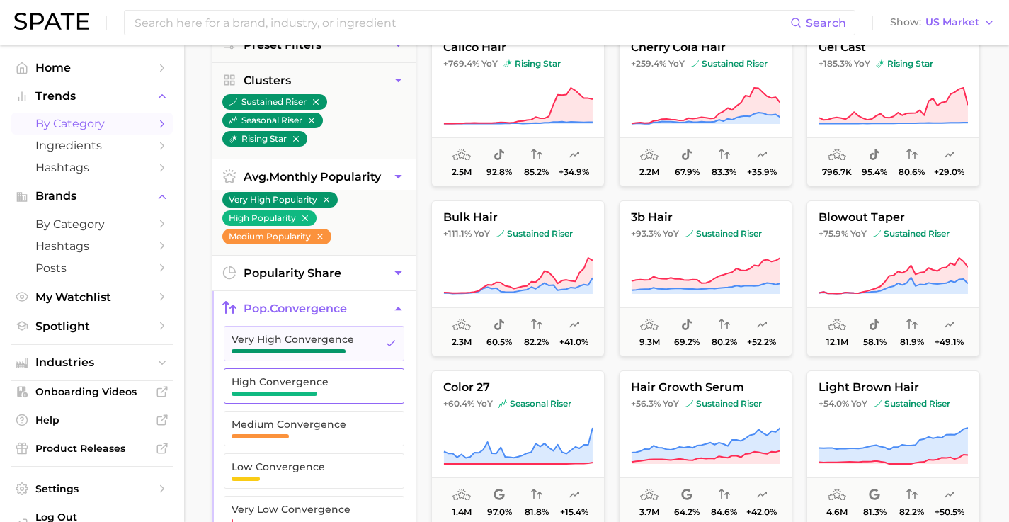
click at [304, 376] on span "High Convergence" at bounding box center [302, 381] width 142 height 11
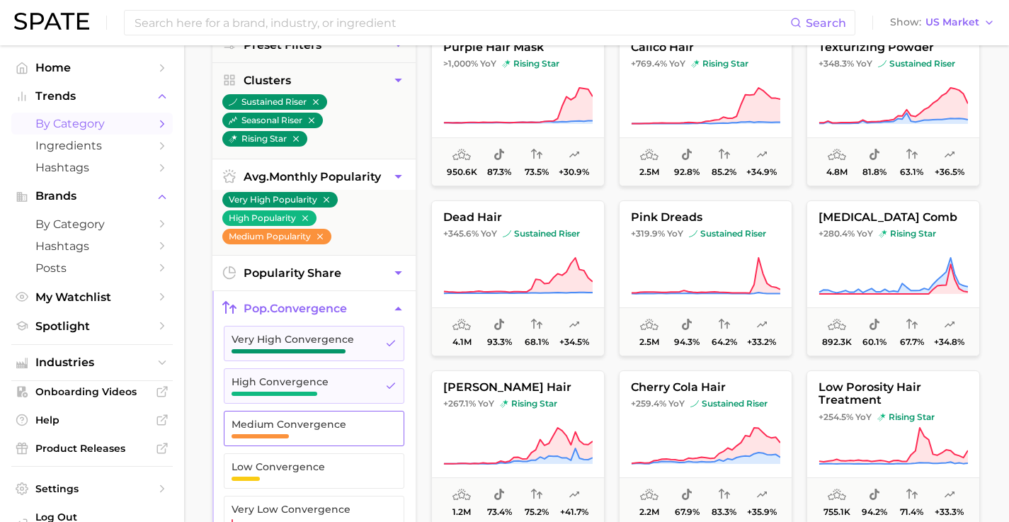
click at [343, 411] on button "Medium Convergence" at bounding box center [314, 428] width 180 height 35
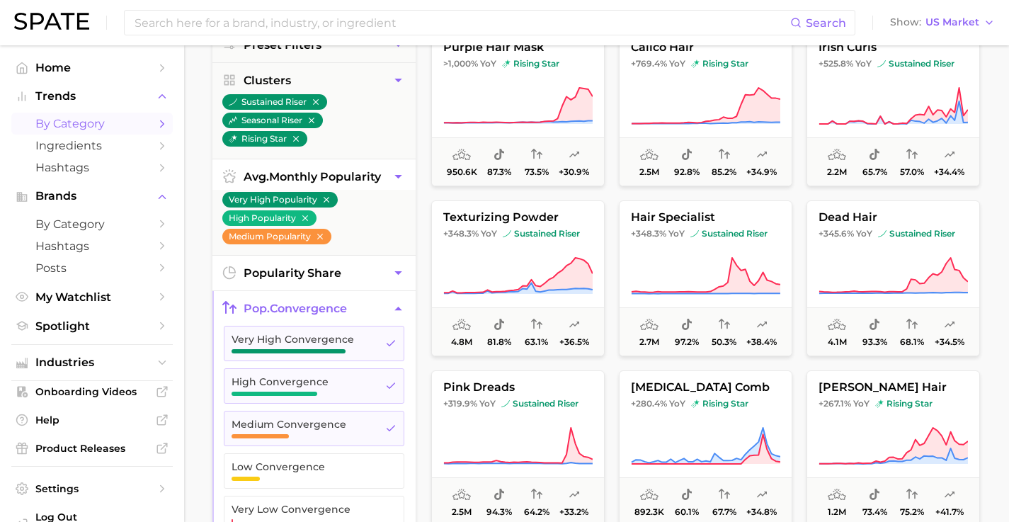
click at [397, 301] on icon "button" at bounding box center [398, 308] width 15 height 15
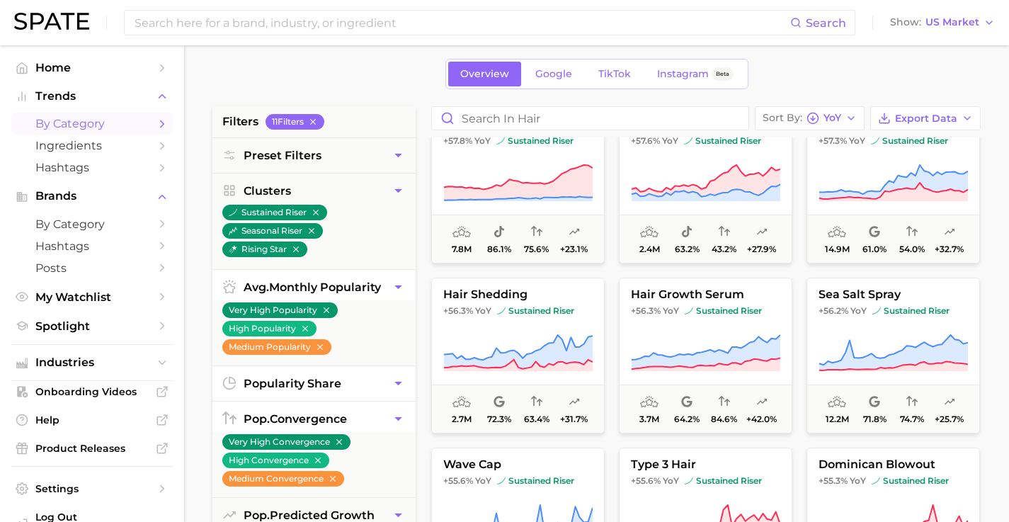
scroll to position [4057, 0]
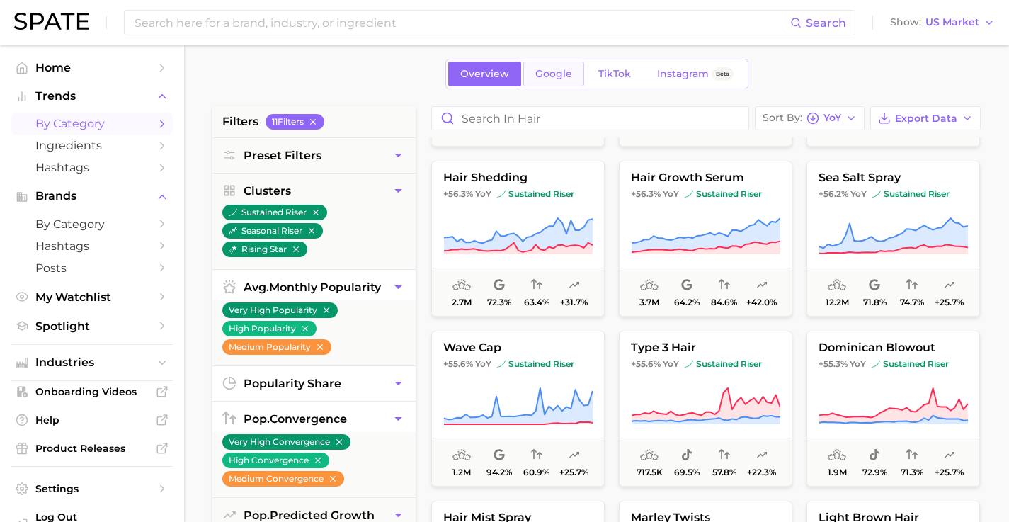
click at [546, 71] on span "Google" at bounding box center [553, 74] width 37 height 12
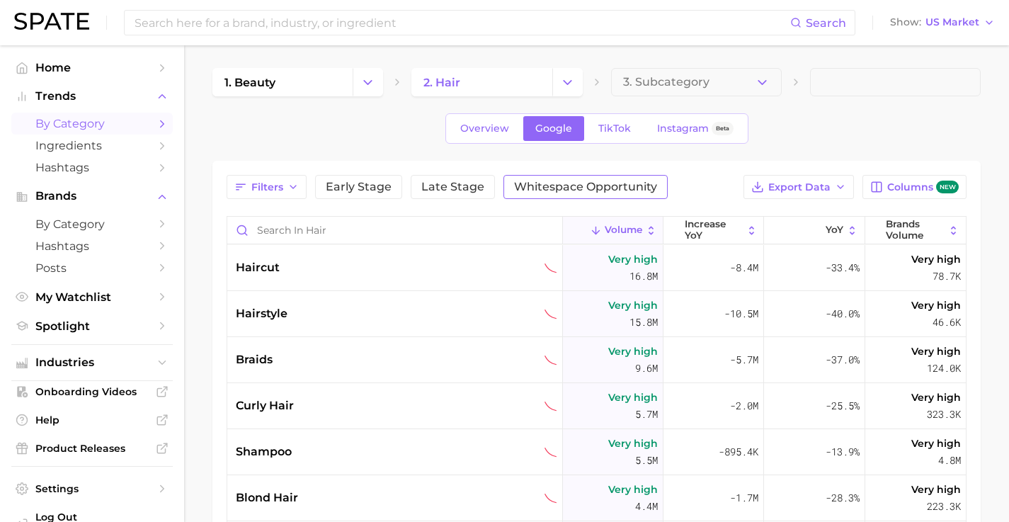
click at [561, 183] on span "Whitespace Opportunity" at bounding box center [585, 186] width 143 height 11
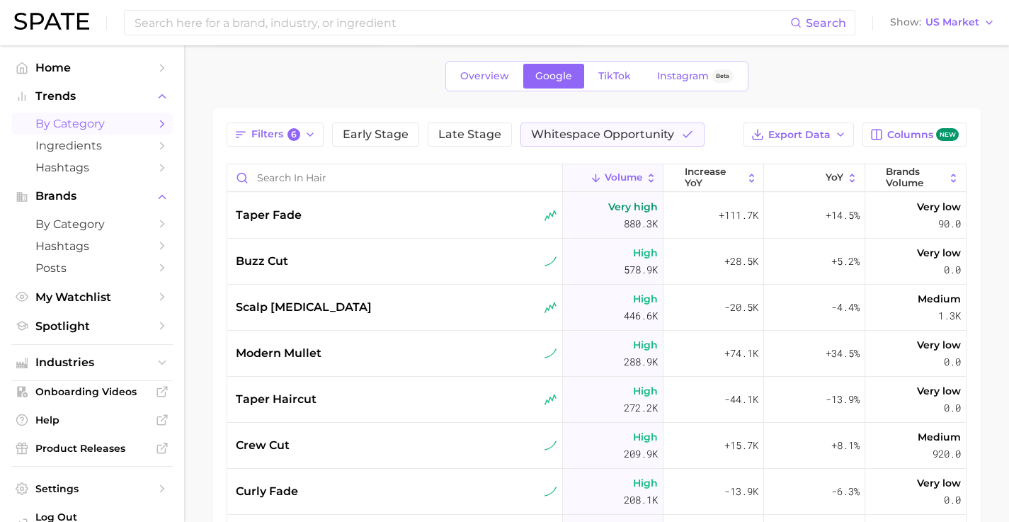
scroll to position [54, 0]
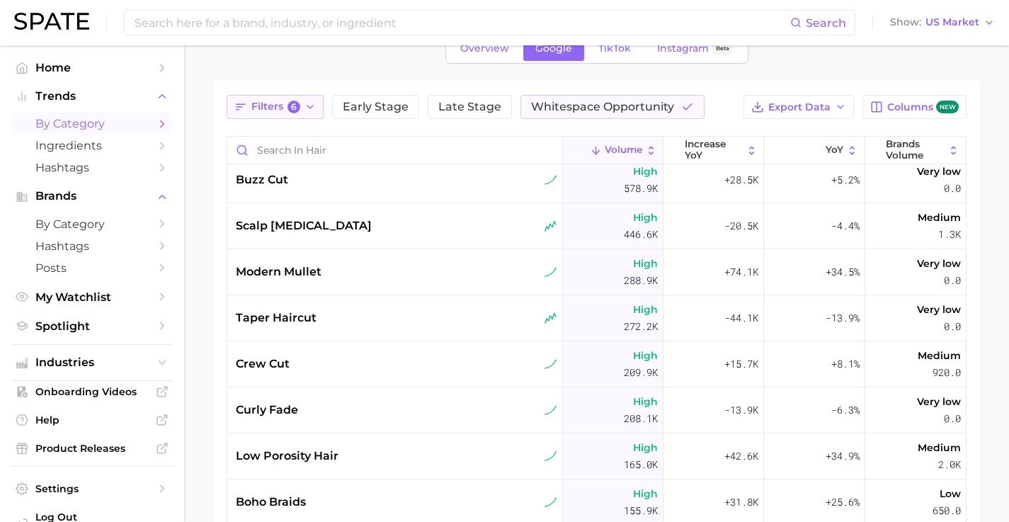
click at [309, 108] on icon "button" at bounding box center [309, 106] width 11 height 11
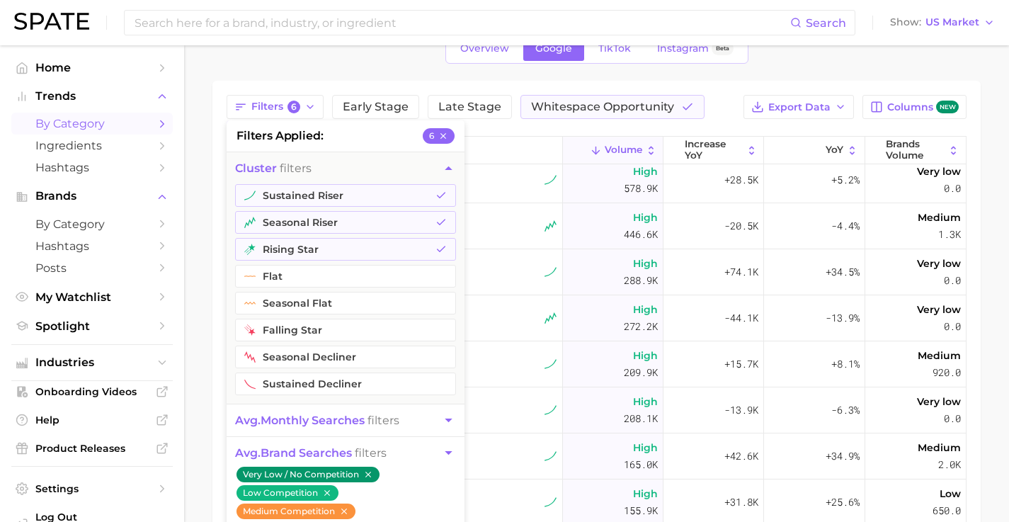
click at [253, 75] on div "1. beauty 2. hair 3. Subcategory Overview Google TikTok Instagram Beta Filters …" at bounding box center [596, 330] width 768 height 684
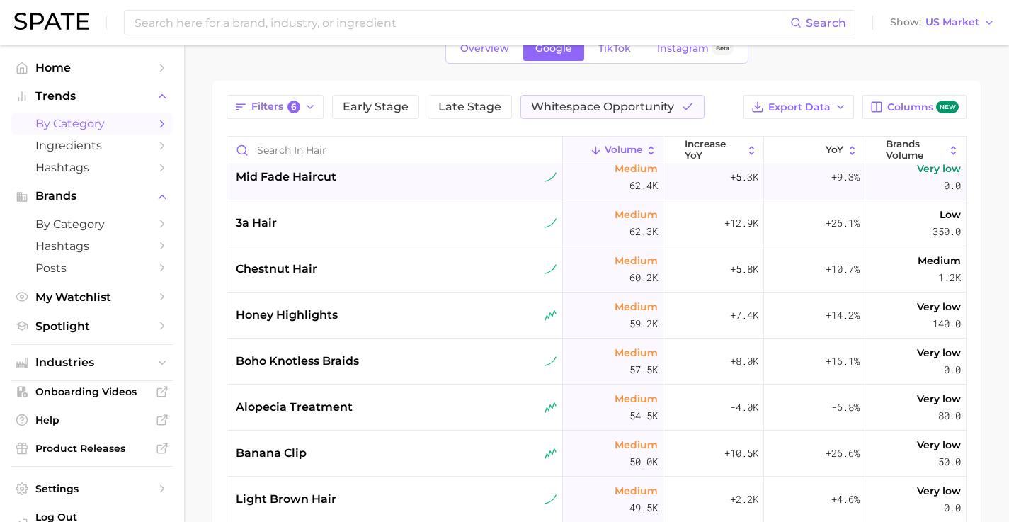
scroll to position [742, 0]
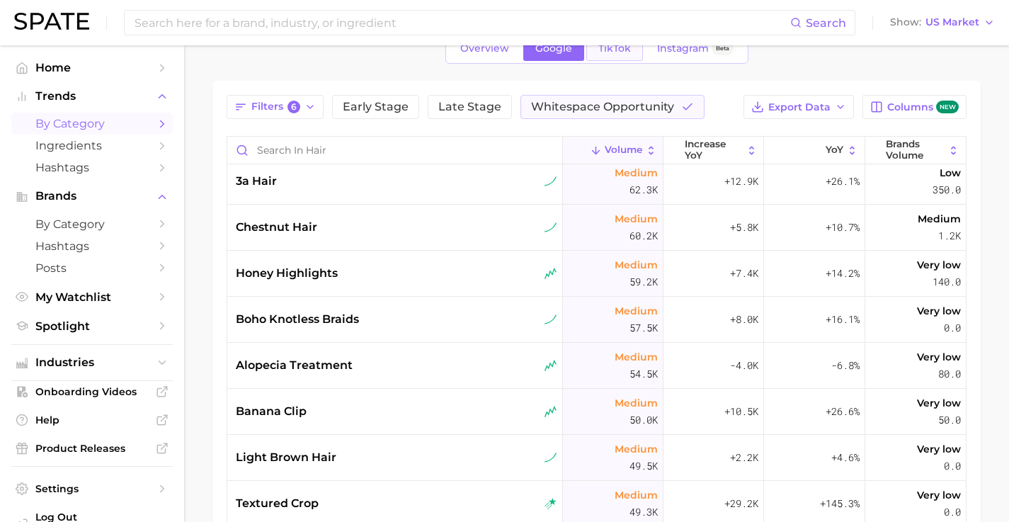
click at [621, 55] on link "TikTok" at bounding box center [614, 48] width 57 height 25
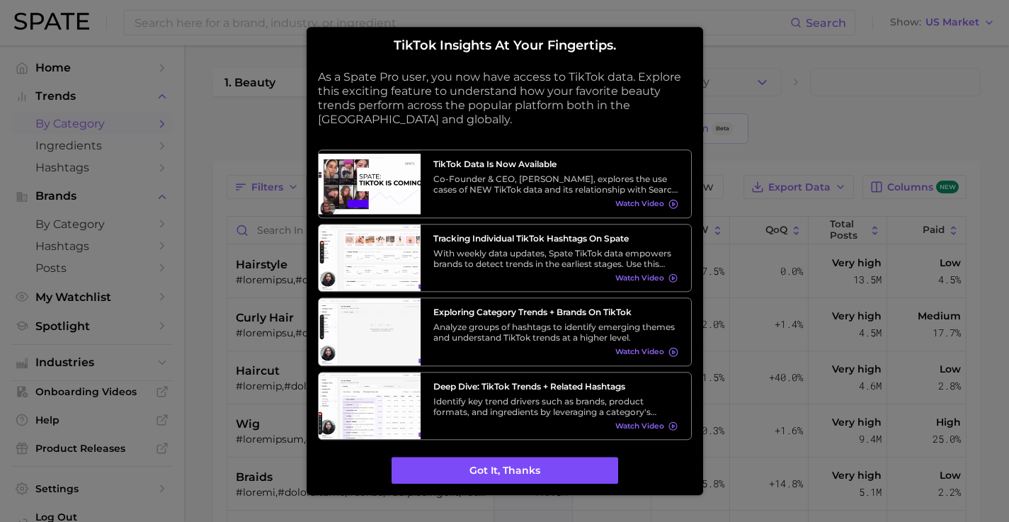
click at [547, 457] on button "Got it, thanks" at bounding box center [504, 470] width 226 height 27
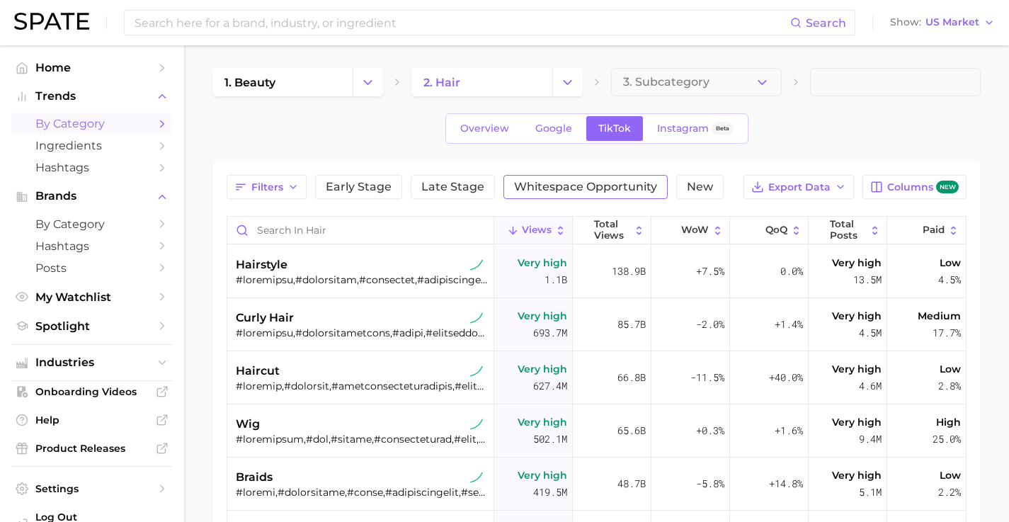
click at [551, 193] on button "Whitespace Opportunity" at bounding box center [585, 187] width 164 height 24
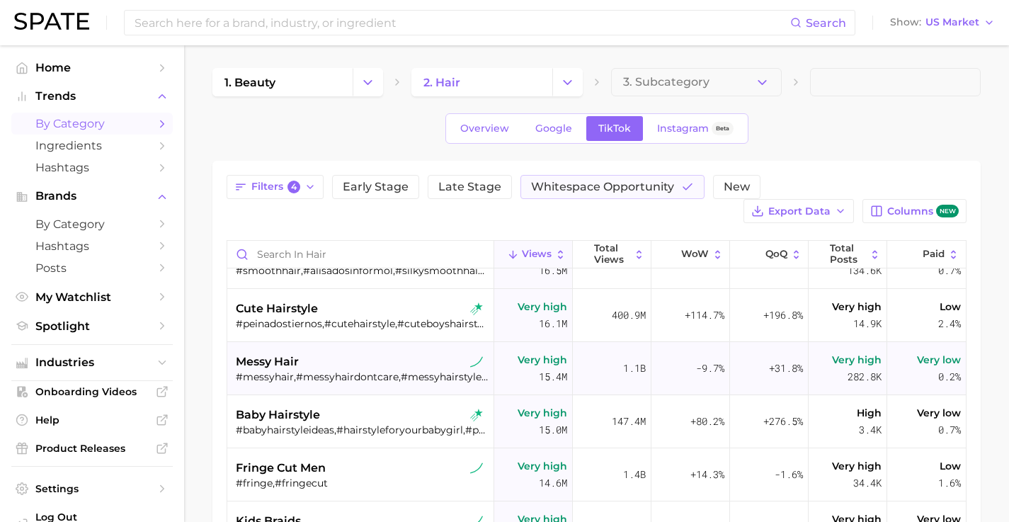
scroll to position [2075, 0]
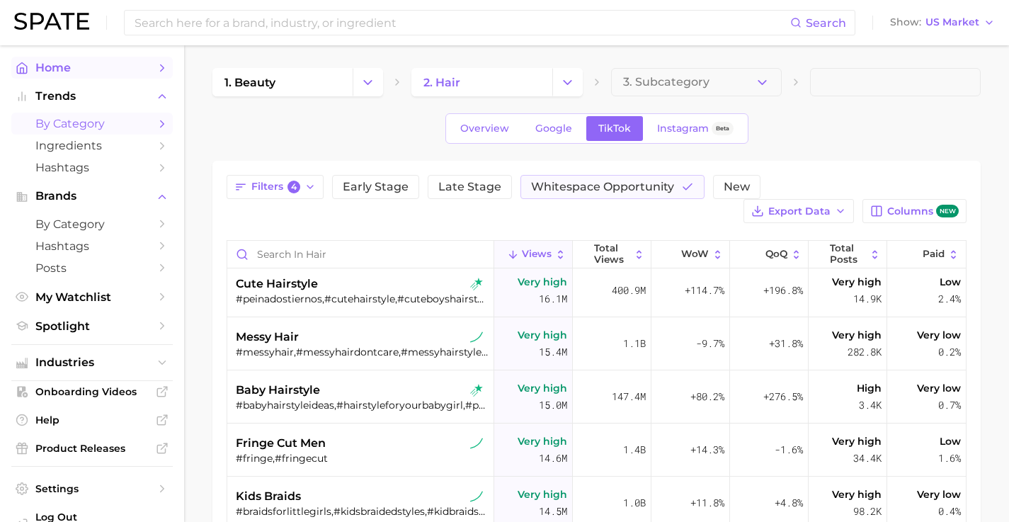
click at [62, 62] on span "Home" at bounding box center [91, 67] width 113 height 13
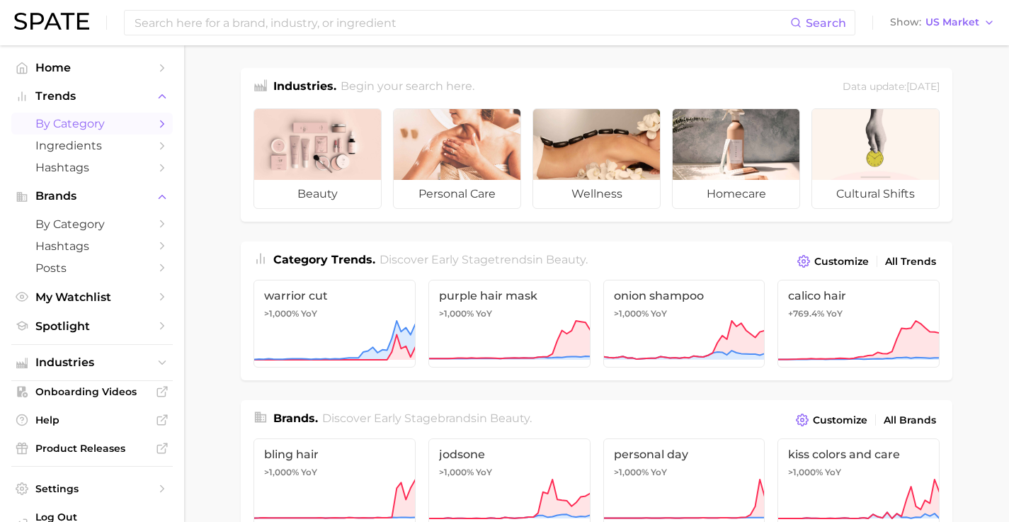
click at [74, 120] on span "by Category" at bounding box center [91, 123] width 113 height 13
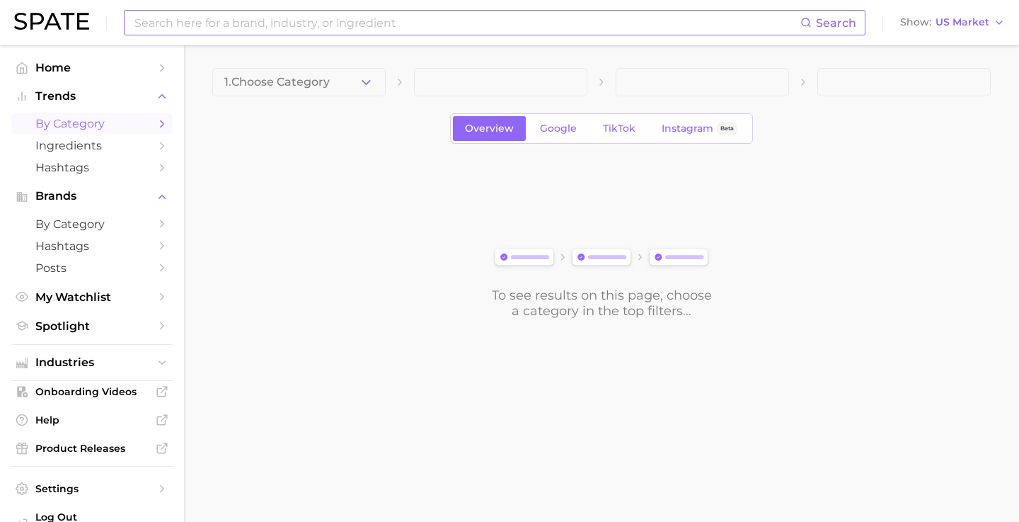
click at [335, 23] on input at bounding box center [466, 23] width 667 height 24
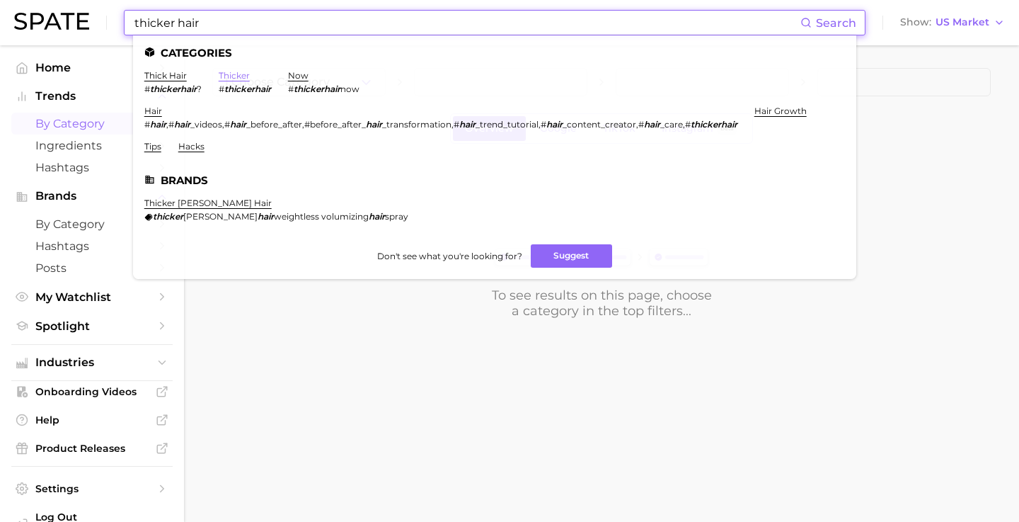
type input "thicker hair"
click at [224, 76] on link "thicker" at bounding box center [234, 75] width 31 height 11
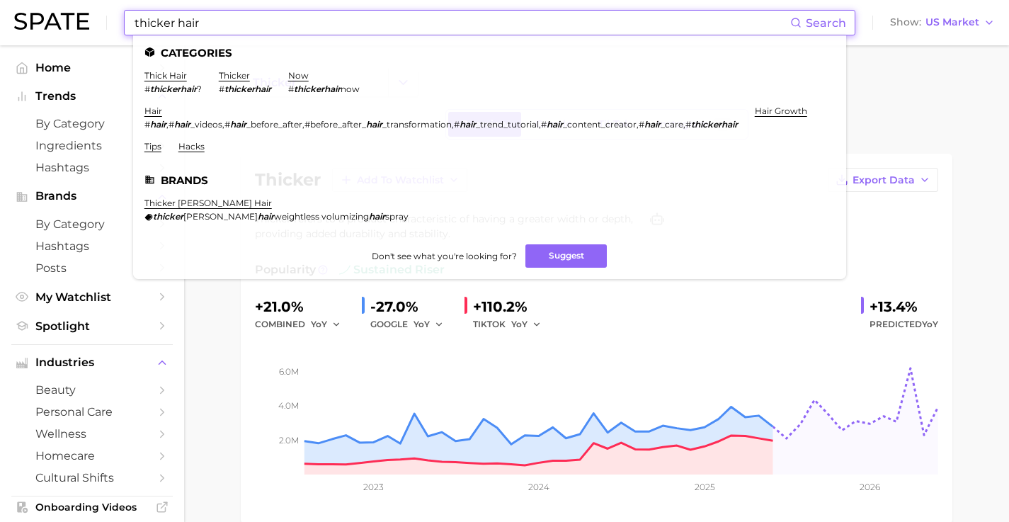
click at [200, 21] on input "thicker hair" at bounding box center [461, 23] width 657 height 24
drag, startPoint x: 200, startPoint y: 21, endPoint x: 96, endPoint y: -1, distance: 106.5
click at [96, 0] on html "thicker hair Search Categories thick hair # thickerhair ? thicker # thickerhair…" at bounding box center [504, 261] width 1009 height 522
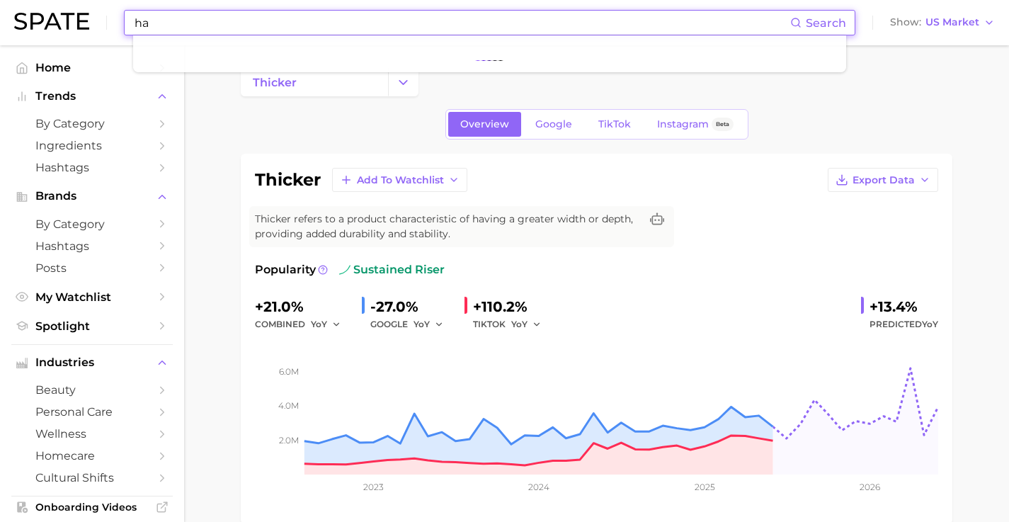
type input "h"
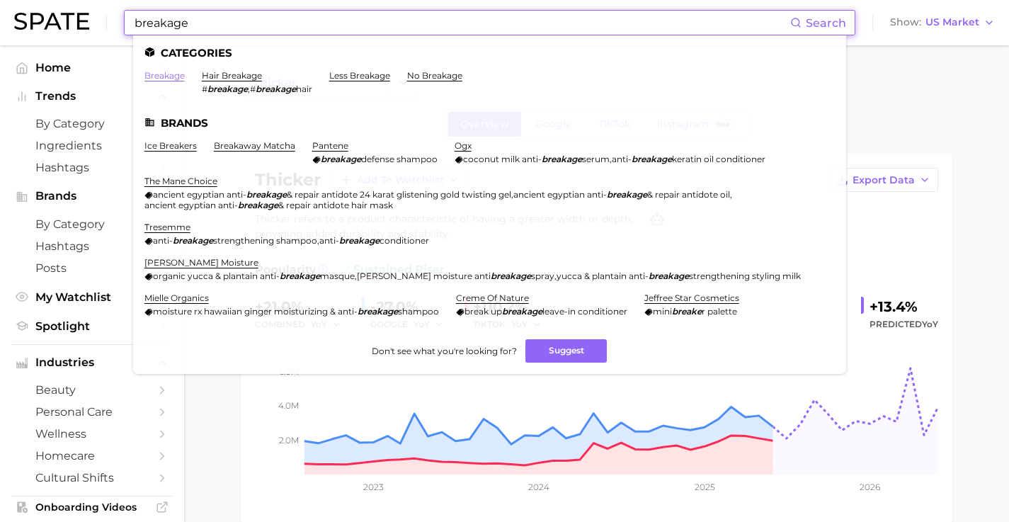
type input "breakage"
click at [173, 74] on link "breakage" at bounding box center [164, 75] width 40 height 11
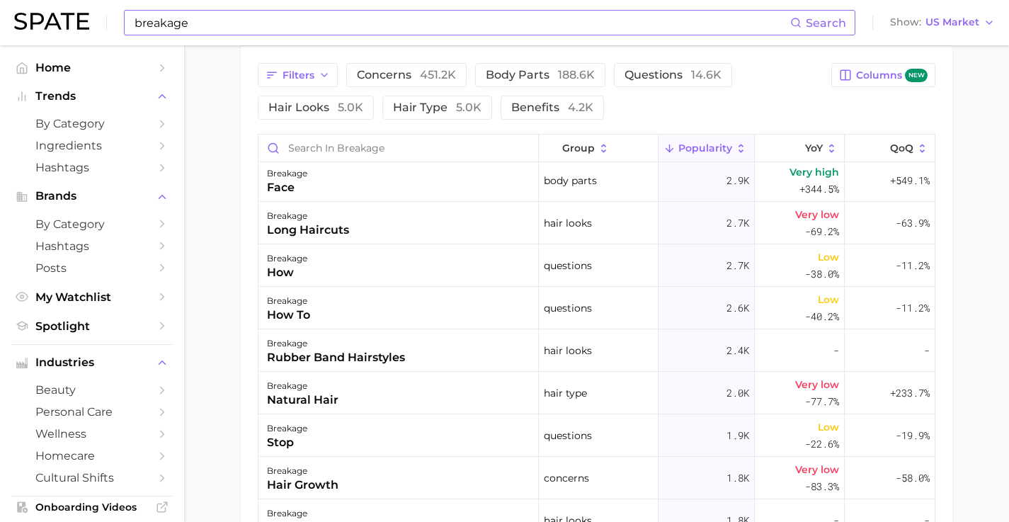
scroll to position [102, 0]
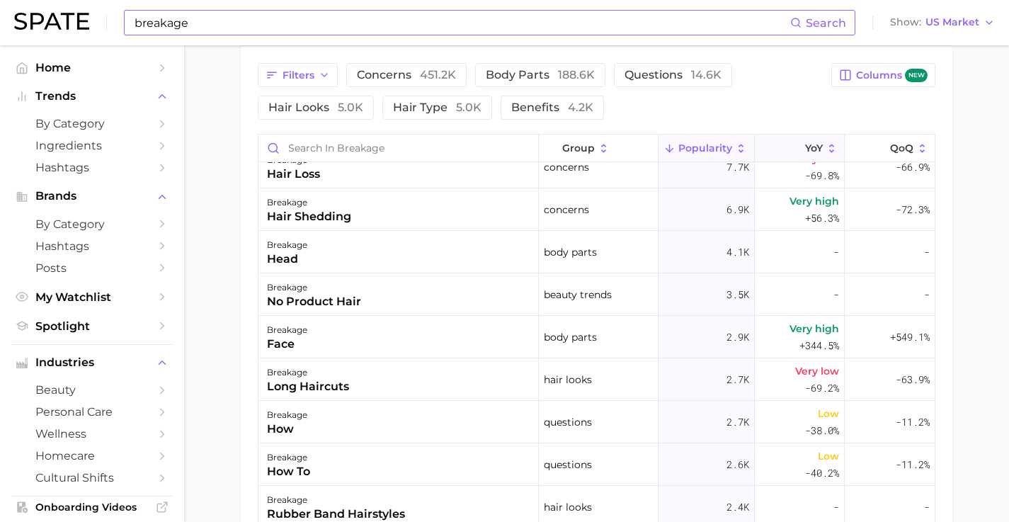
click at [825, 150] on icon at bounding box center [831, 148] width 13 height 13
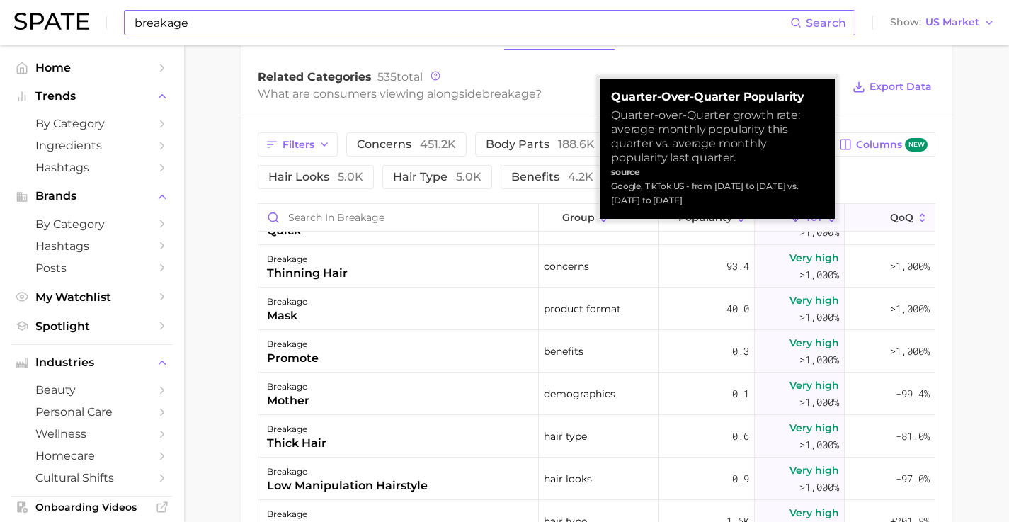
scroll to position [899, 0]
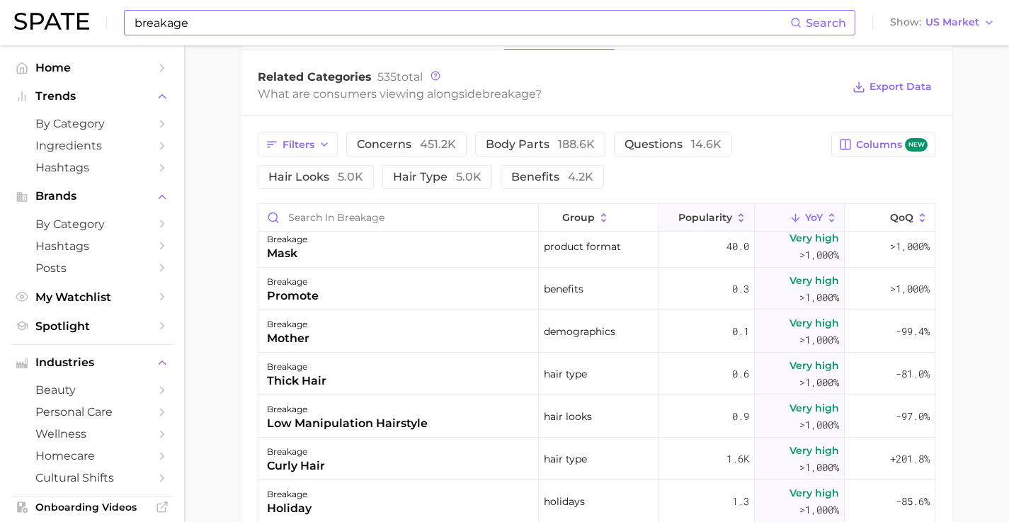
click at [735, 215] on icon at bounding box center [741, 218] width 13 height 13
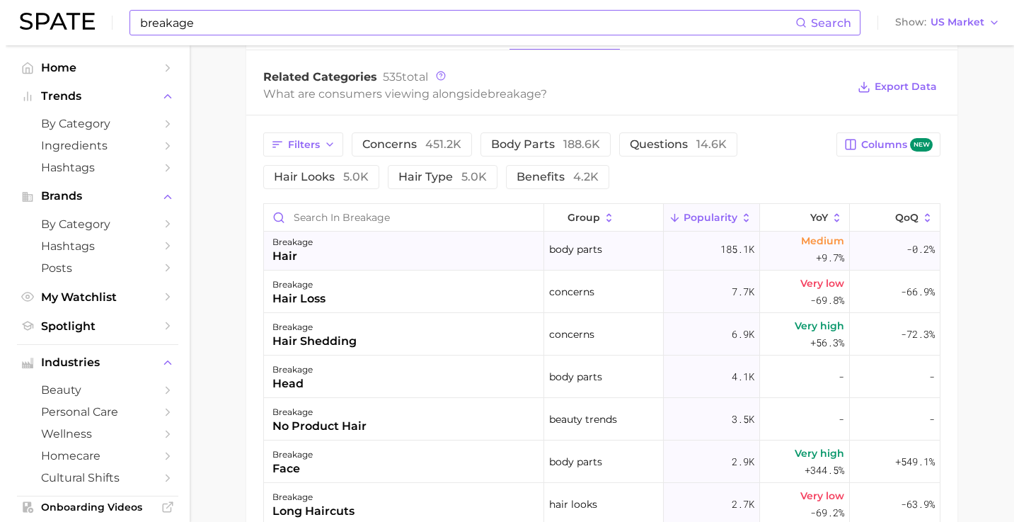
scroll to position [58, 0]
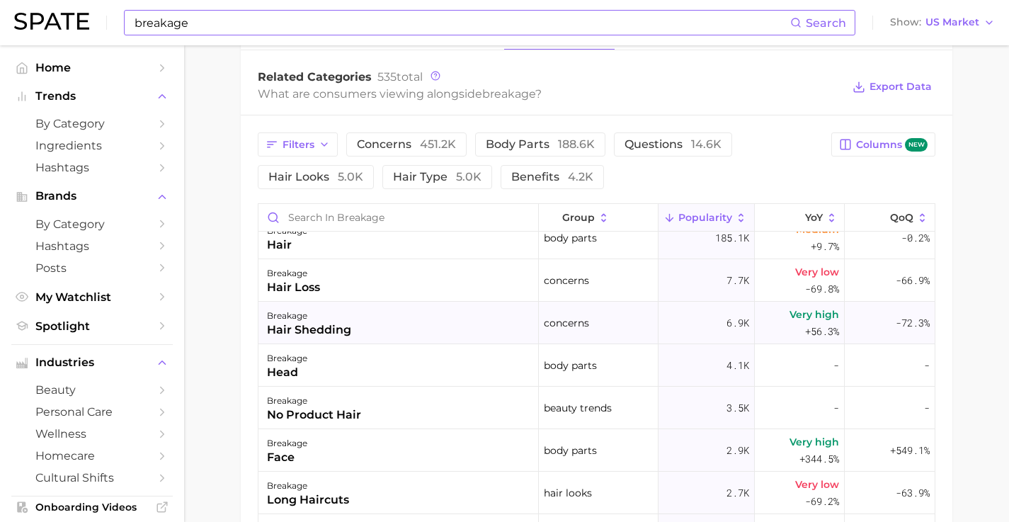
click at [328, 332] on div "hair shedding" at bounding box center [309, 329] width 84 height 17
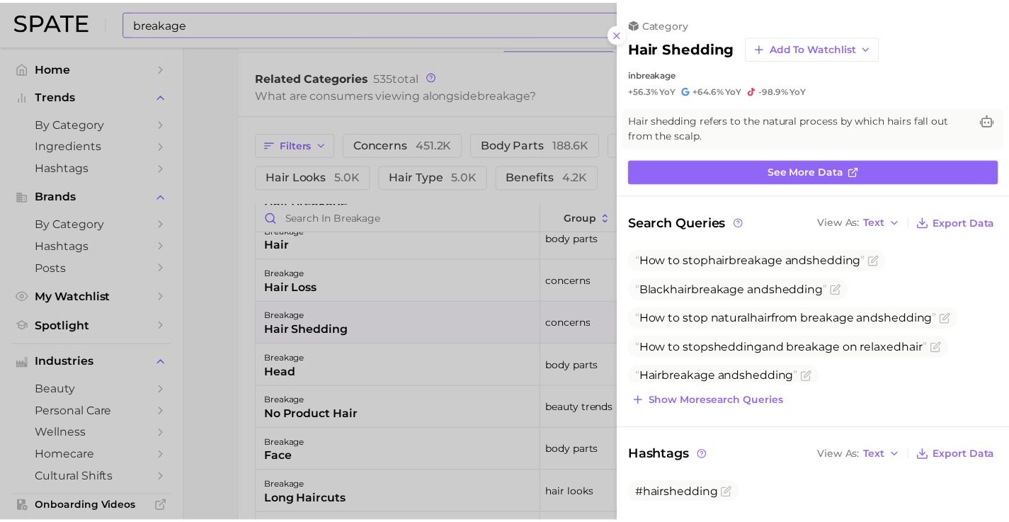
scroll to position [0, 0]
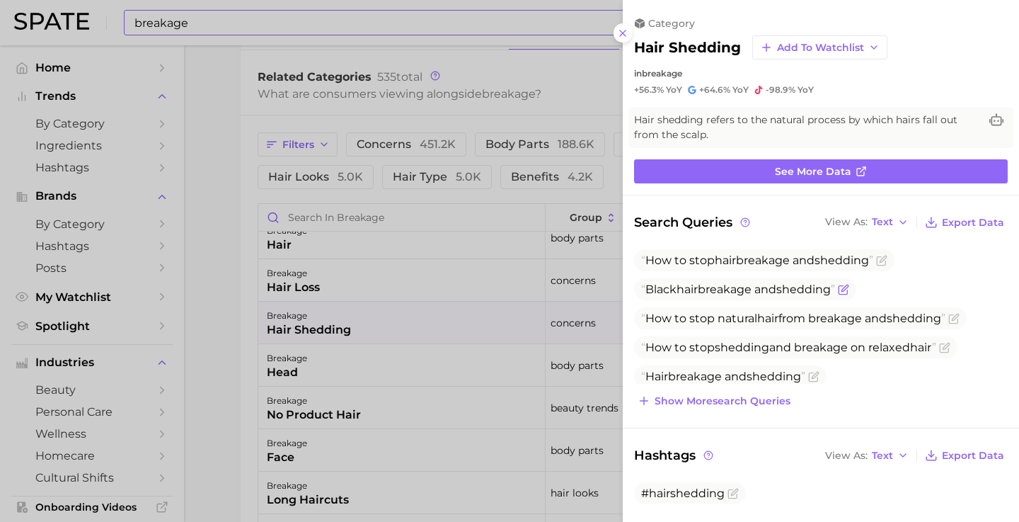
click at [702, 287] on span "Black hair breakage and shedding" at bounding box center [738, 288] width 194 height 13
click at [838, 285] on icon "Flag as miscategorized or irrelevant" at bounding box center [843, 289] width 11 height 11
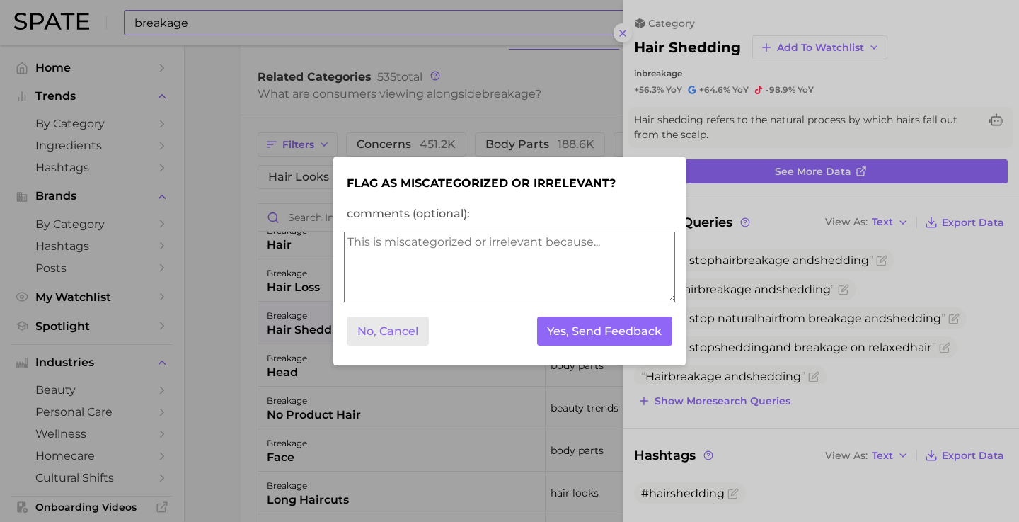
click at [394, 333] on button "No, Cancel" at bounding box center [388, 330] width 82 height 29
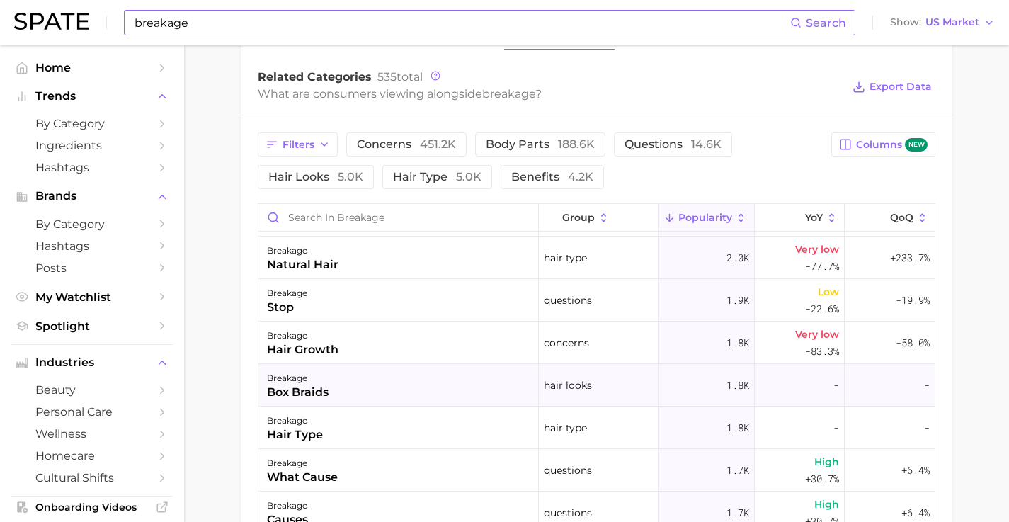
scroll to position [539, 0]
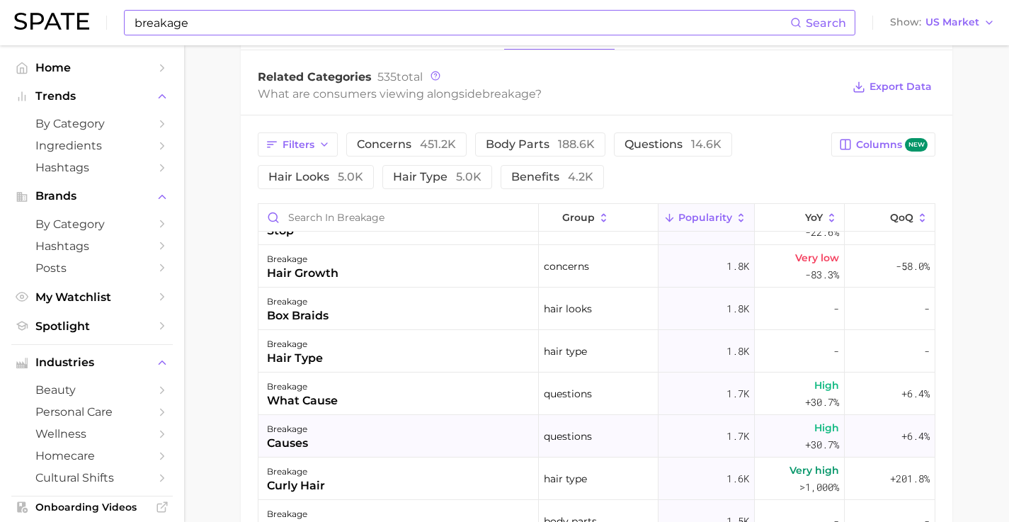
click at [299, 436] on div "causes" at bounding box center [287, 443] width 41 height 17
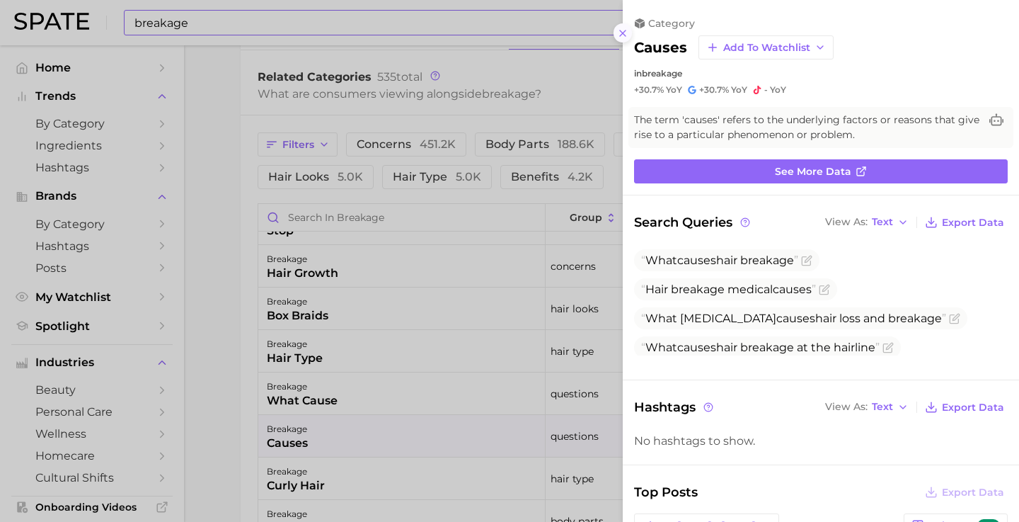
click at [621, 28] on icon at bounding box center [622, 33] width 11 height 11
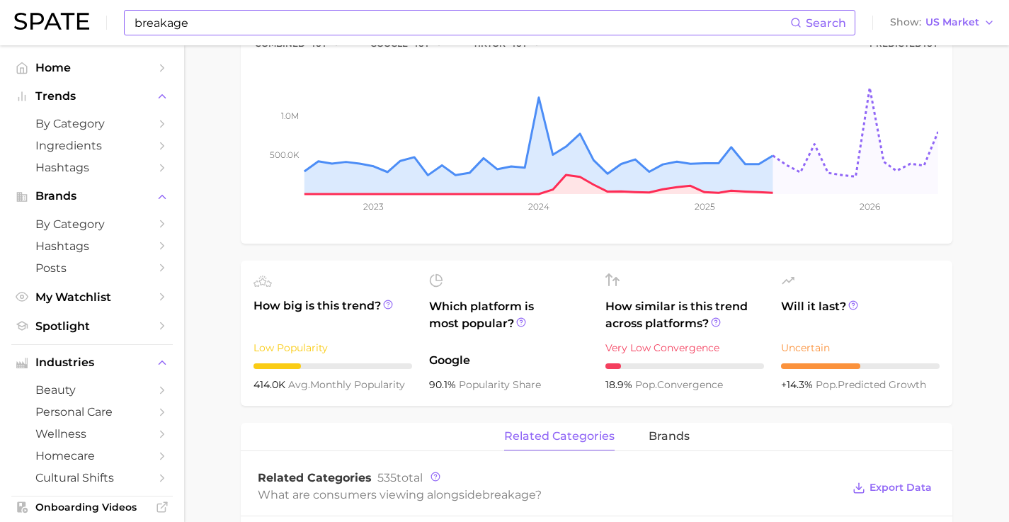
scroll to position [0, 0]
